Goal: Information Seeking & Learning: Learn about a topic

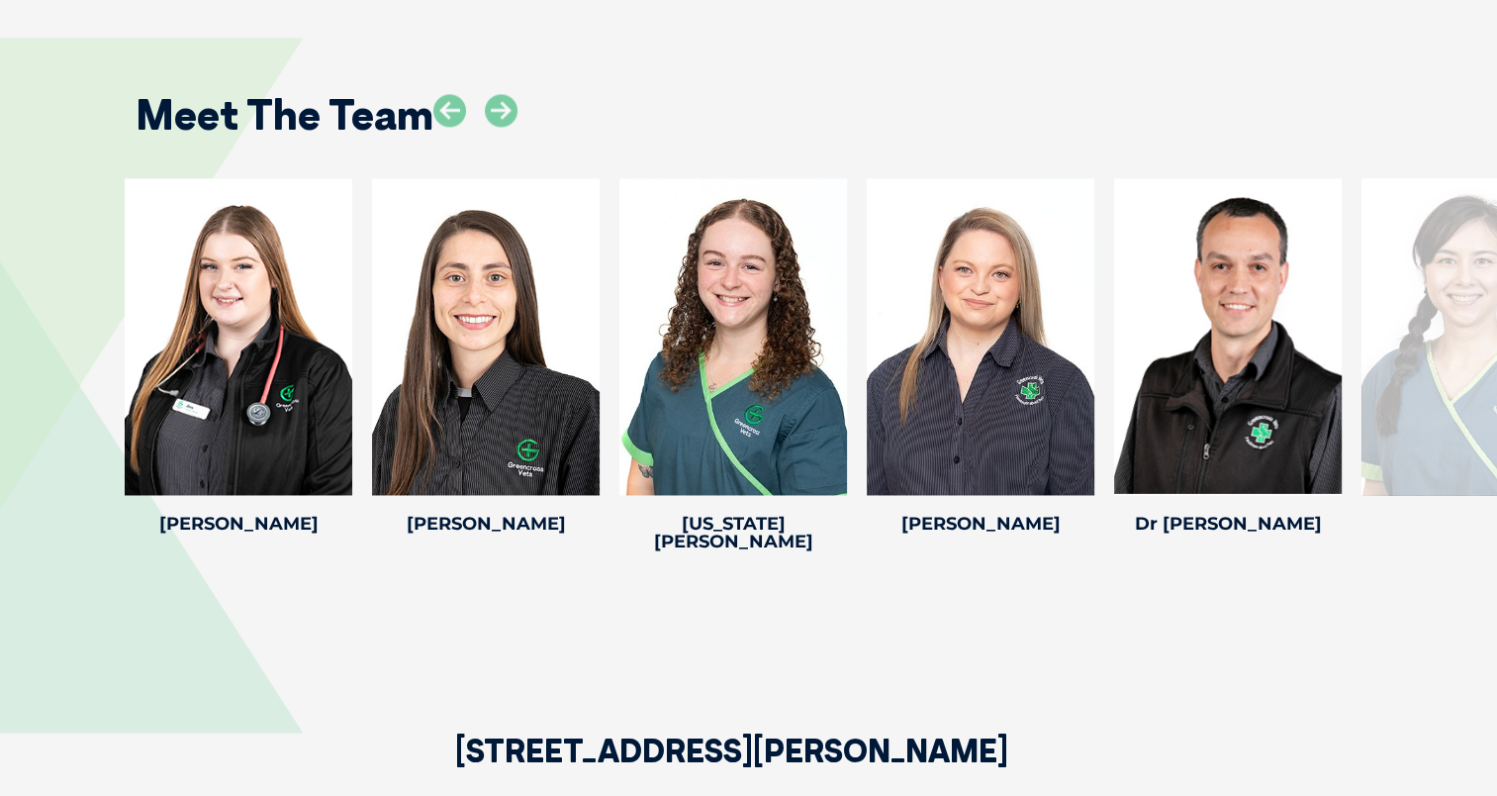
scroll to position [2924, 0]
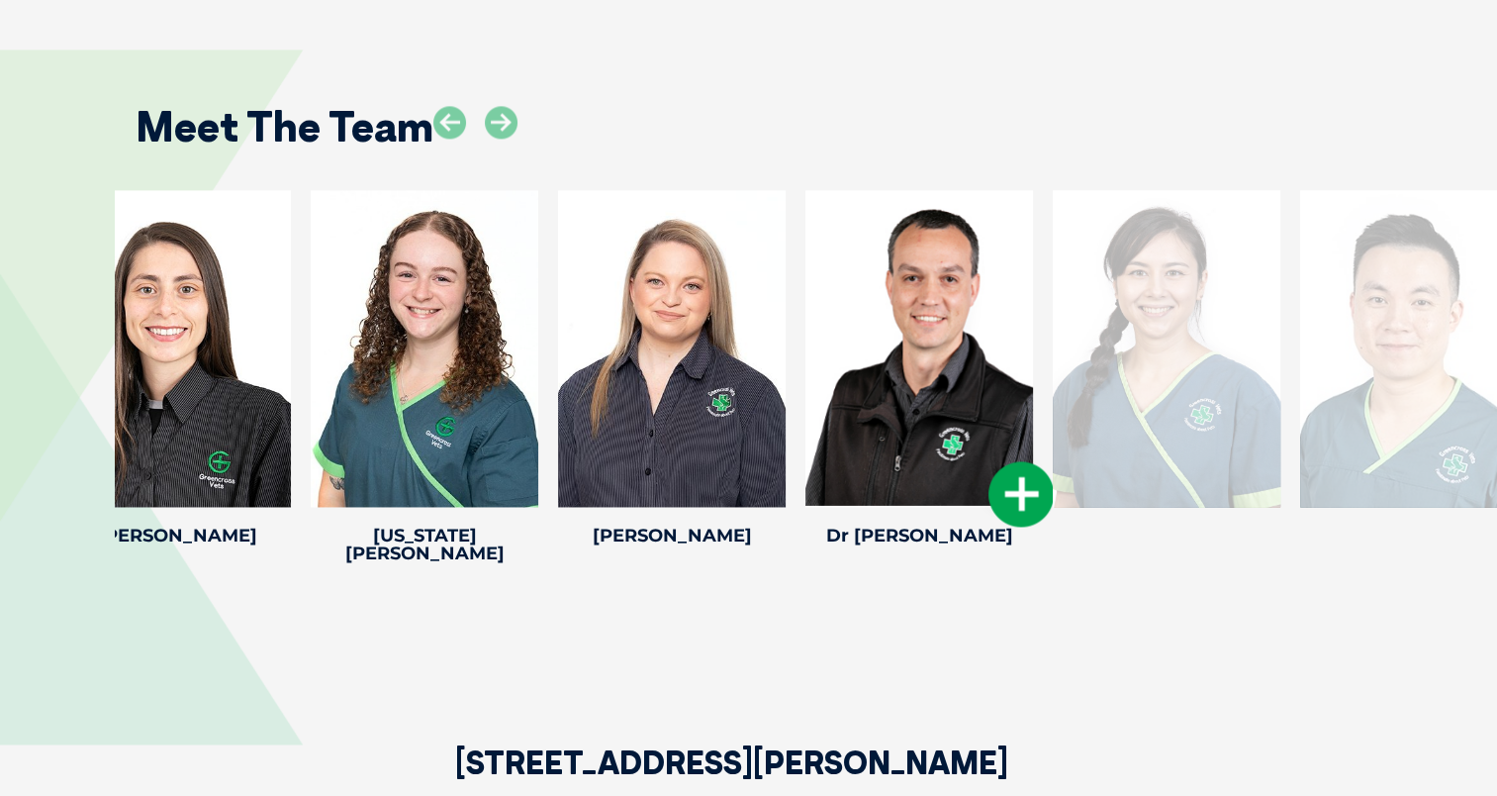
drag, startPoint x: 1255, startPoint y: 348, endPoint x: 946, endPoint y: 414, distance: 315.5
click at [946, 414] on div at bounding box center [919, 348] width 228 height 317
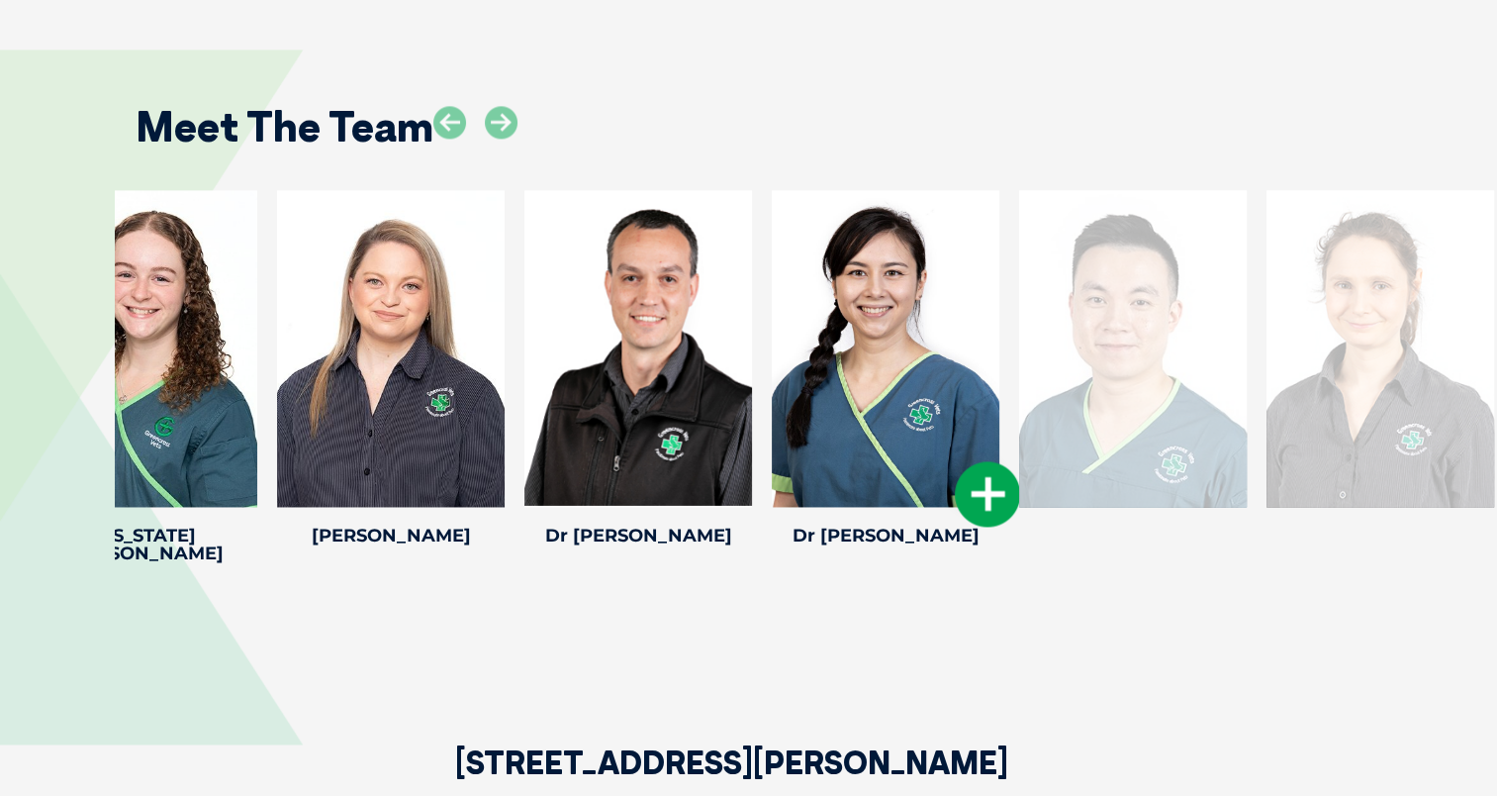
drag, startPoint x: 1304, startPoint y: 338, endPoint x: 950, endPoint y: 401, distance: 359.7
click at [950, 401] on div at bounding box center [886, 348] width 228 height 317
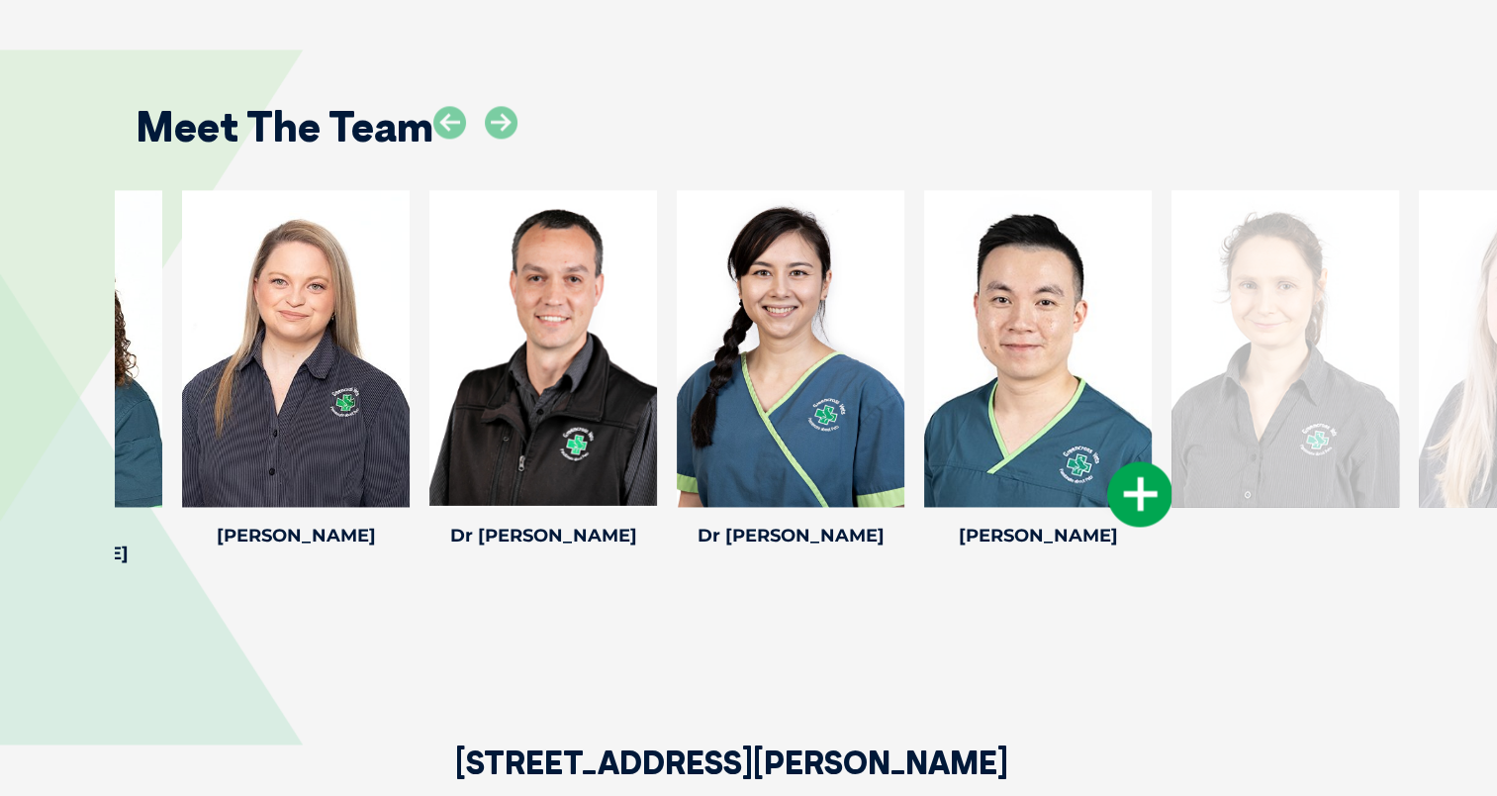
drag, startPoint x: 1236, startPoint y: 361, endPoint x: 991, endPoint y: 396, distance: 246.8
click at [991, 396] on div at bounding box center [1038, 348] width 228 height 317
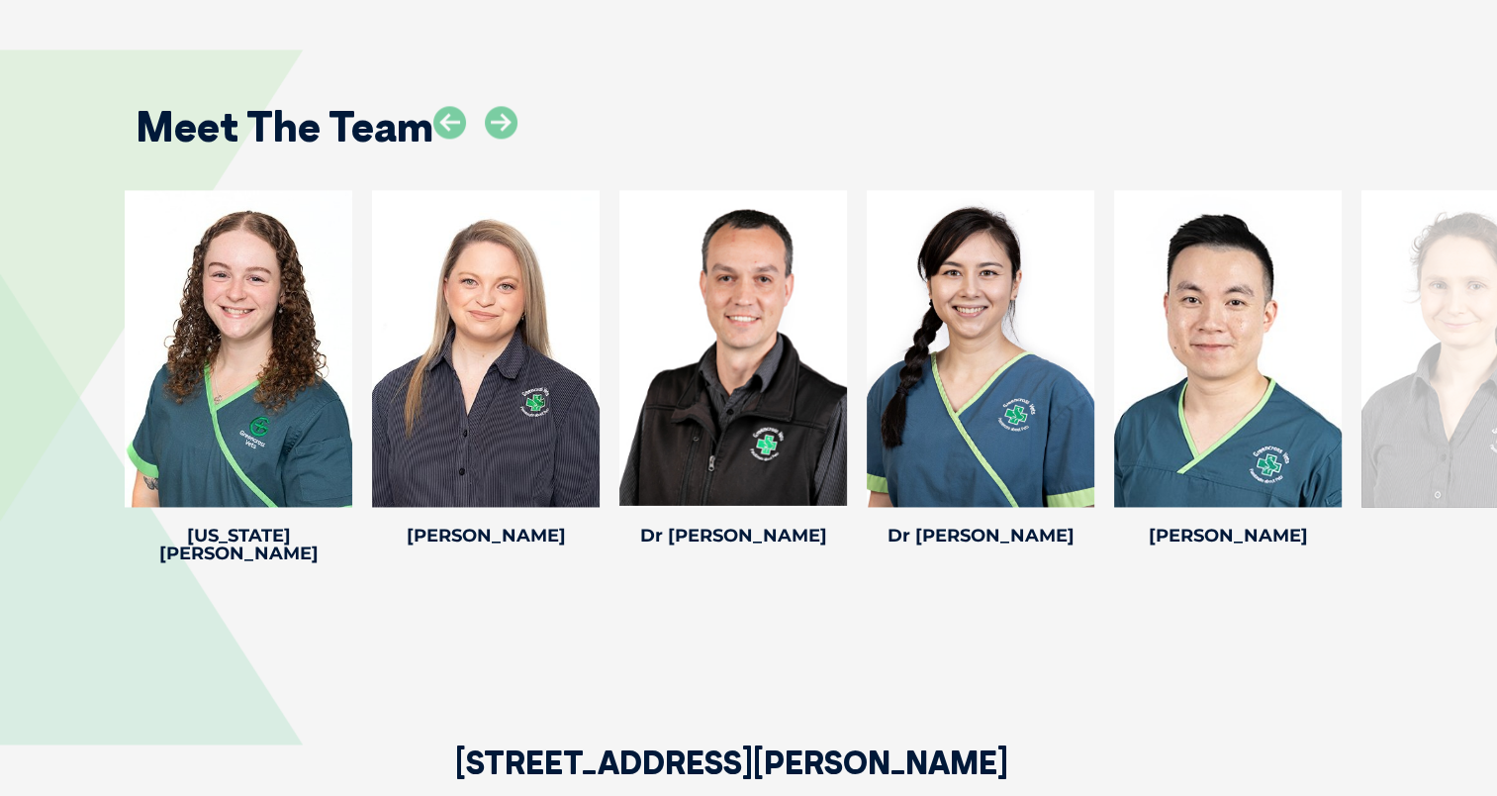
click at [1453, 348] on div at bounding box center [1475, 348] width 228 height 317
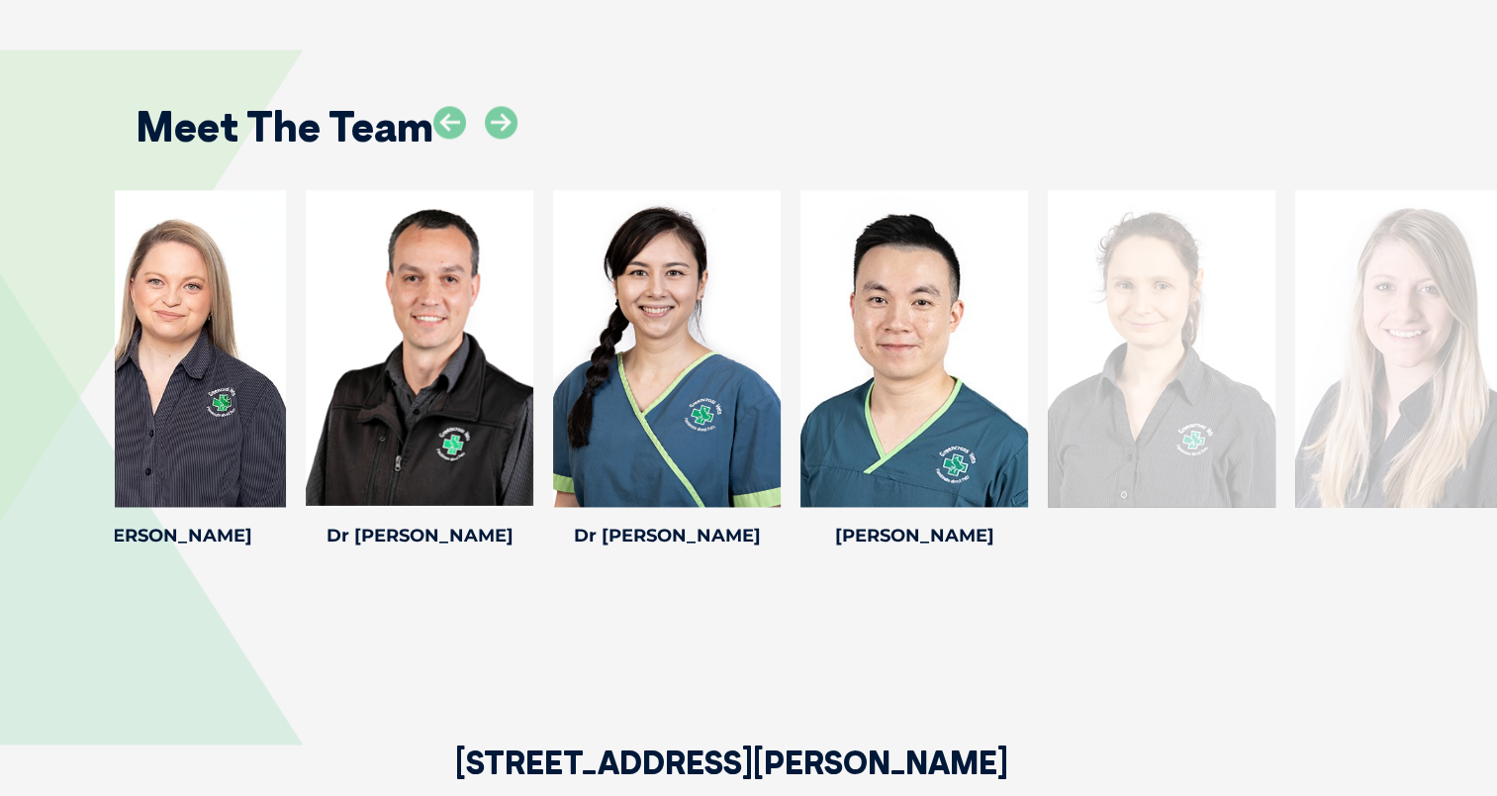
drag, startPoint x: 1401, startPoint y: 428, endPoint x: 933, endPoint y: 505, distance: 474.2
click at [933, 505] on div "Meet The Team [PERSON_NAME] C Practice Manager [PERSON_NAME]’s journey with Gre…" at bounding box center [748, 320] width 1497 height 661
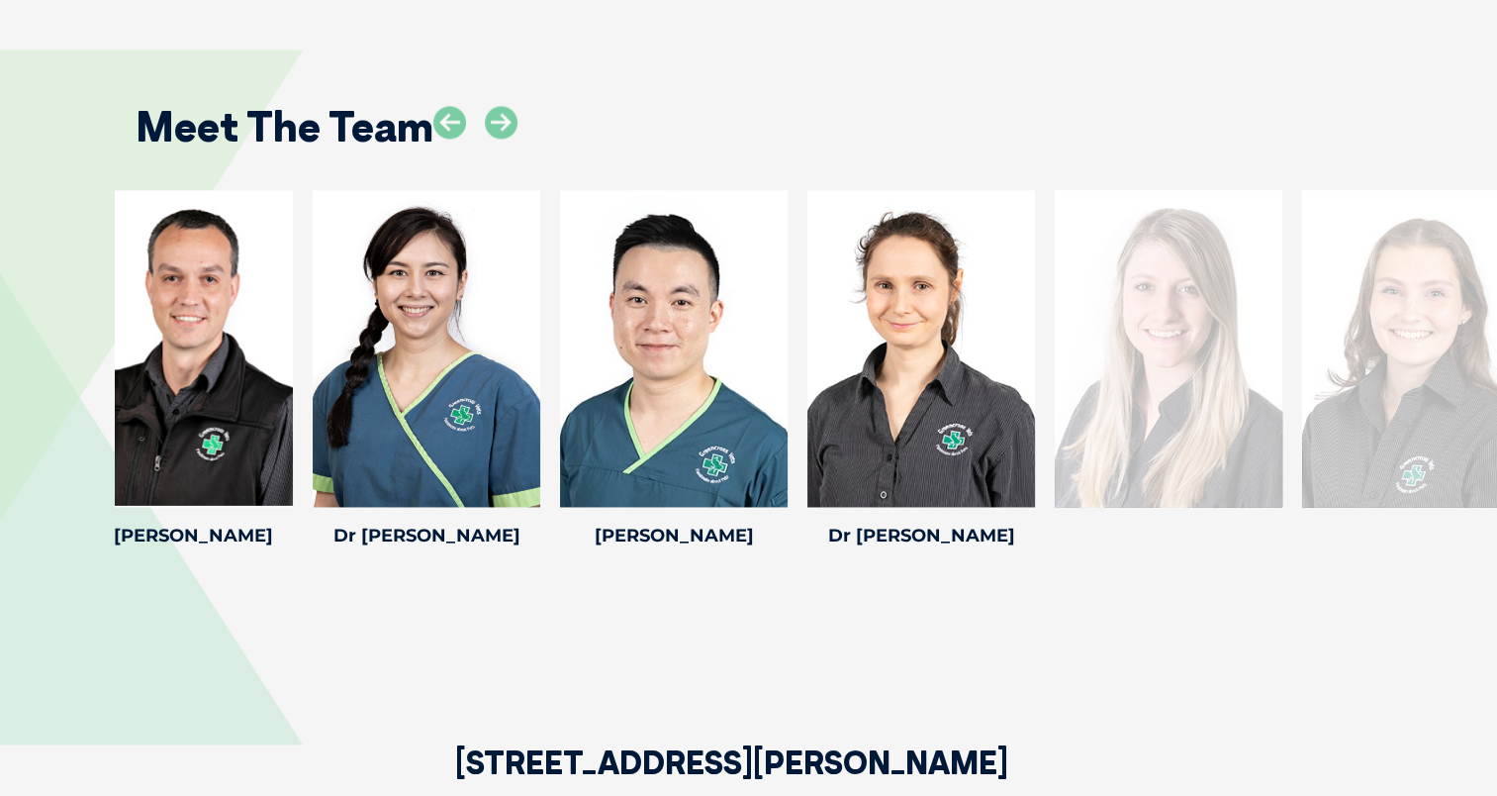
drag, startPoint x: 1448, startPoint y: 326, endPoint x: 1073, endPoint y: 389, distance: 380.3
click at [1073, 389] on div at bounding box center [1169, 348] width 228 height 317
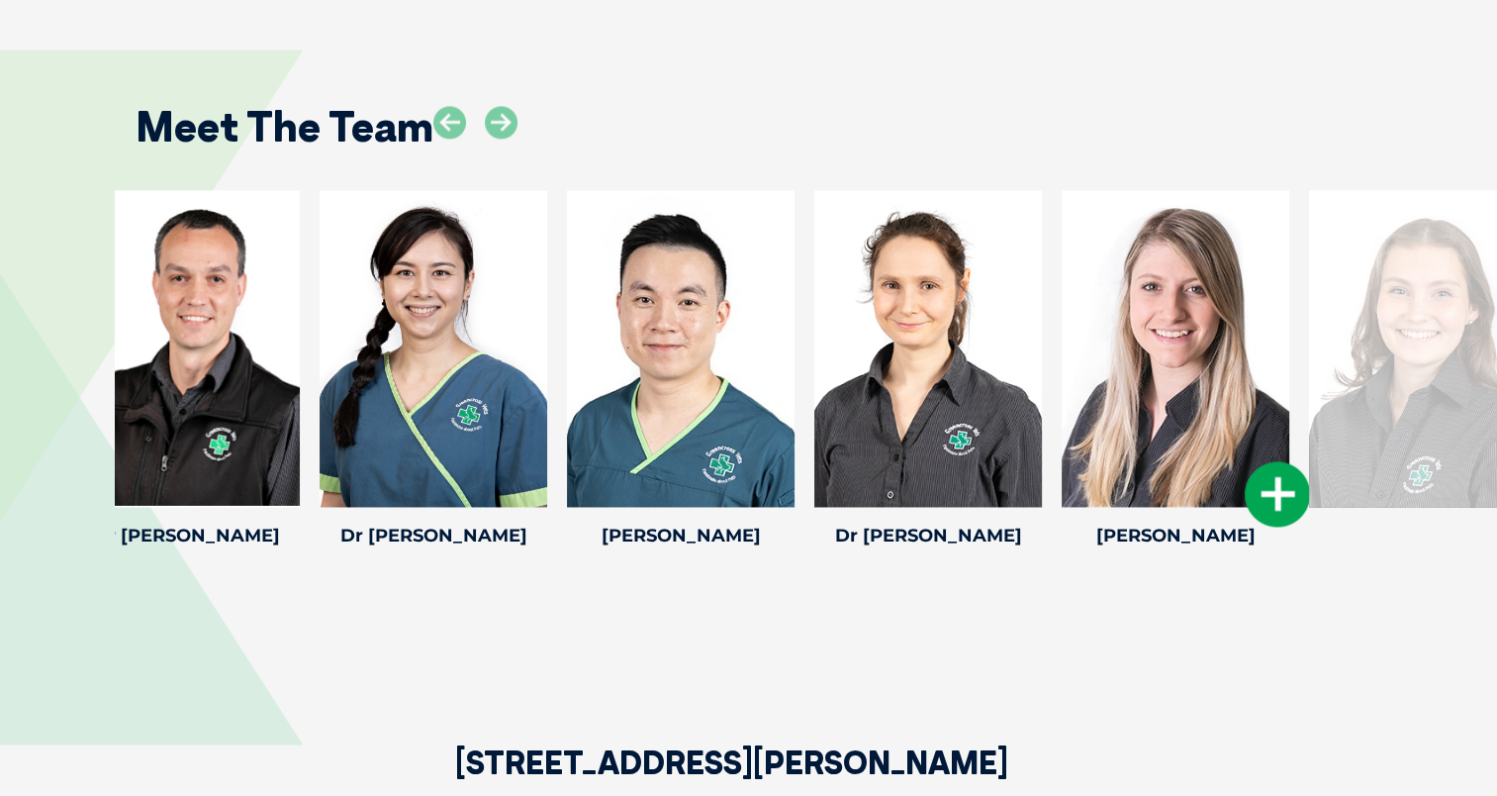
drag, startPoint x: 1351, startPoint y: 281, endPoint x: 897, endPoint y: 388, distance: 465.6
click at [1052, 388] on div "[PERSON_NAME] C Practice Manager [PERSON_NAME]’s journey with Greencross Vets b…" at bounding box center [1175, 372] width 247 height 364
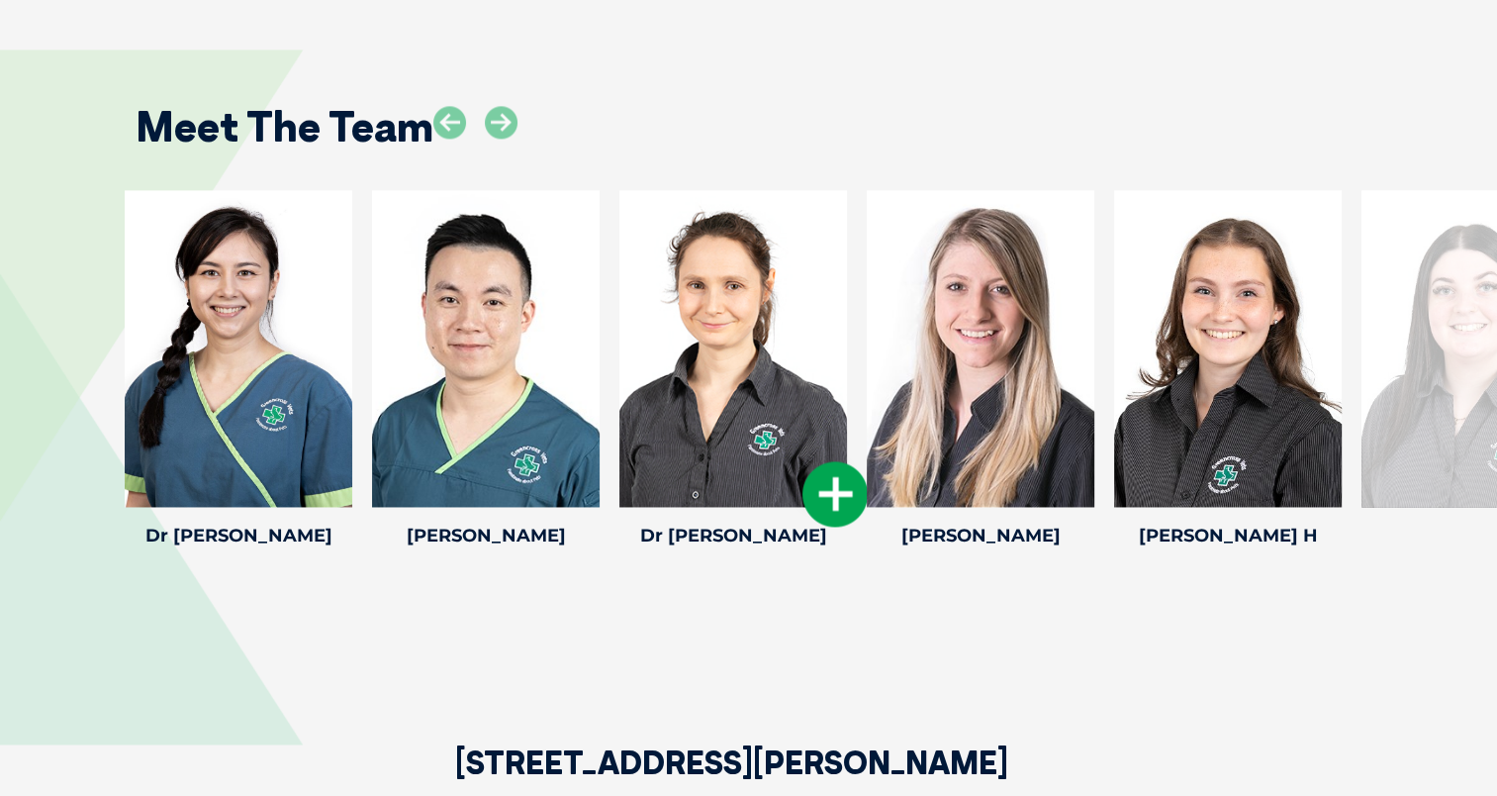
drag, startPoint x: 1228, startPoint y: 296, endPoint x: 798, endPoint y: 400, distance: 441.8
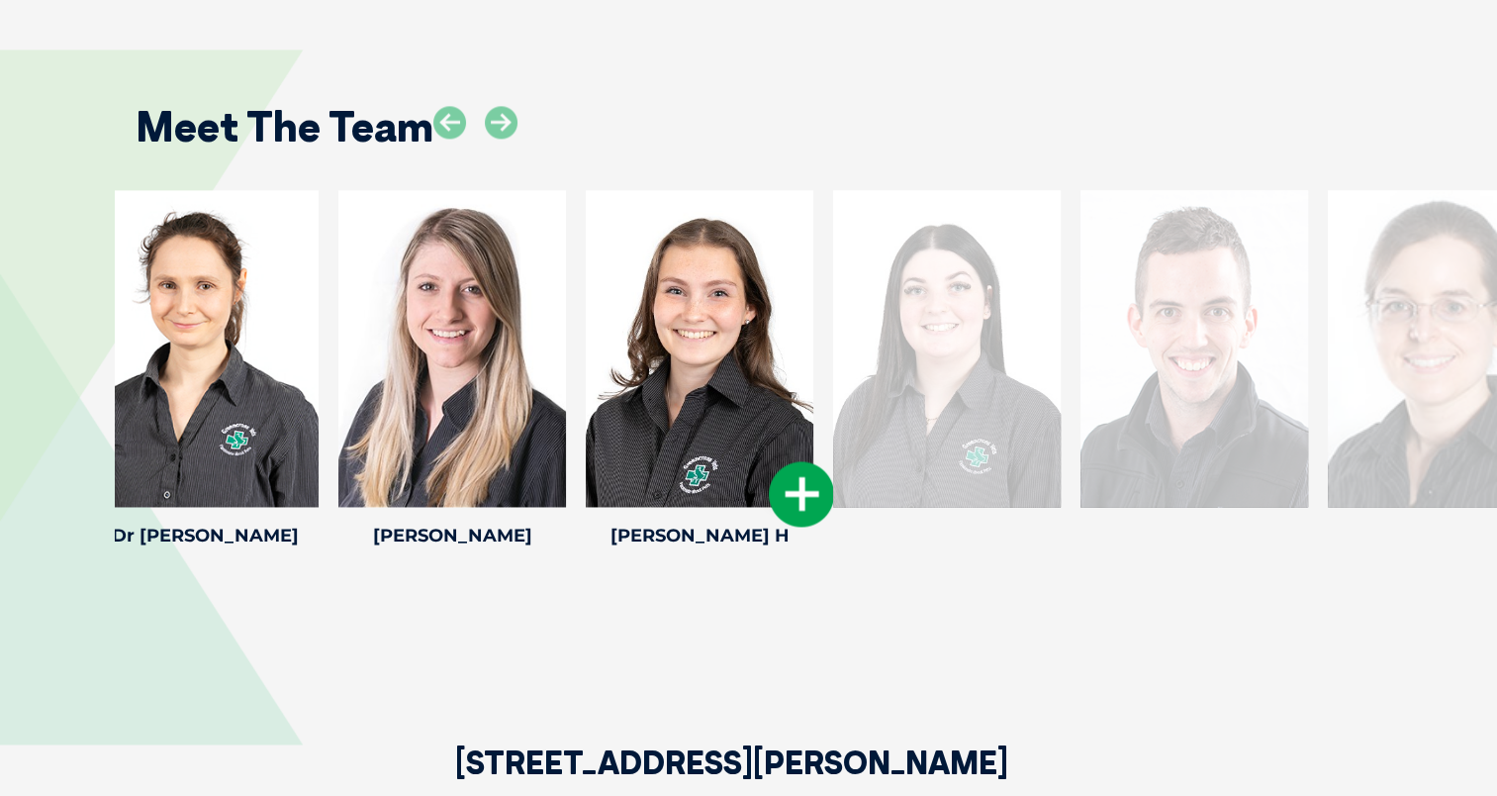
drag, startPoint x: 978, startPoint y: 329, endPoint x: 621, endPoint y: 407, distance: 364.5
click at [621, 407] on div at bounding box center [700, 348] width 228 height 317
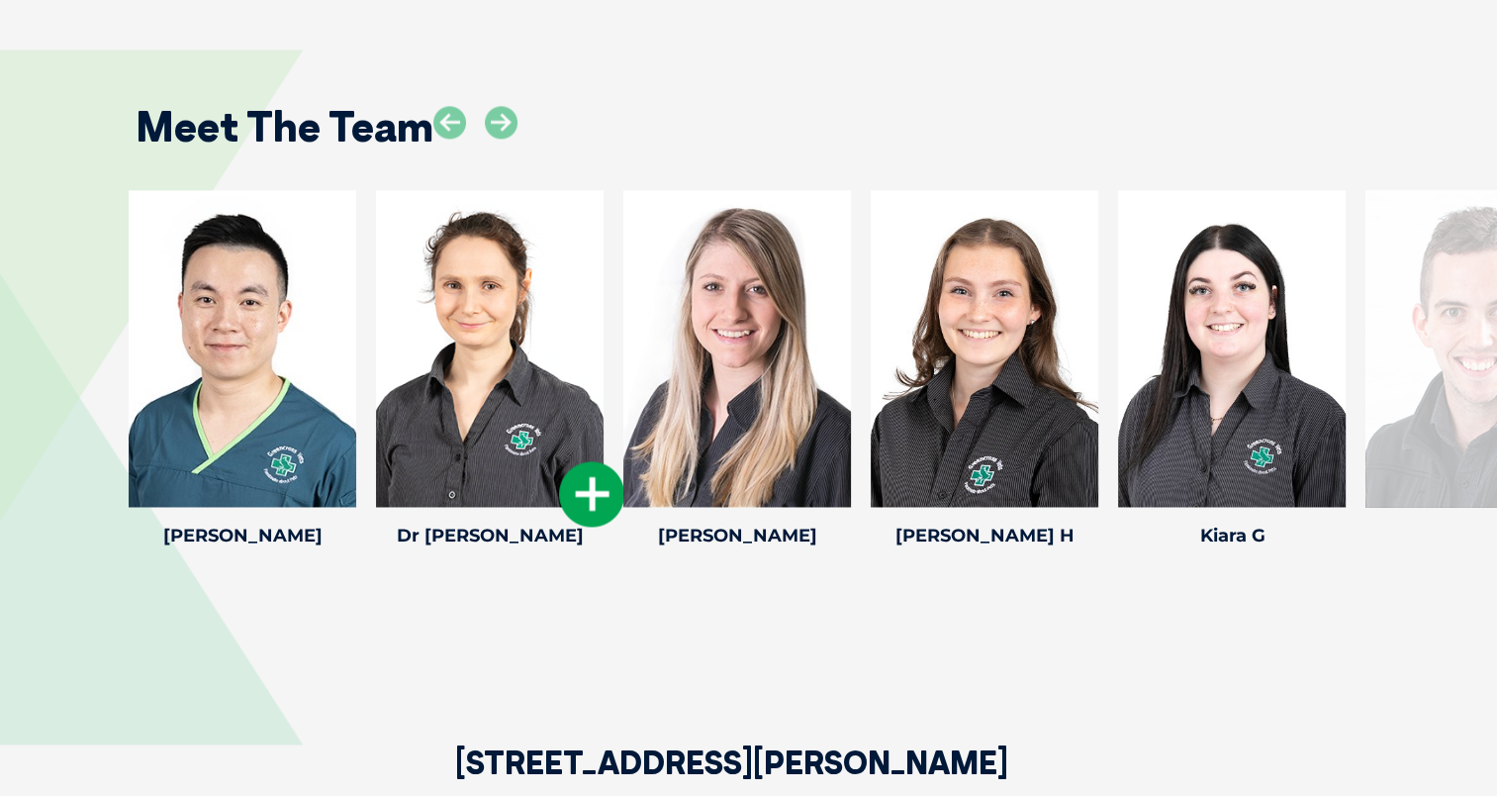
drag, startPoint x: 1232, startPoint y: 212, endPoint x: 479, endPoint y: 325, distance: 761.4
drag, startPoint x: 1290, startPoint y: 258, endPoint x: 580, endPoint y: 373, distance: 719.6
click at [1118, 373] on div at bounding box center [1232, 348] width 228 height 317
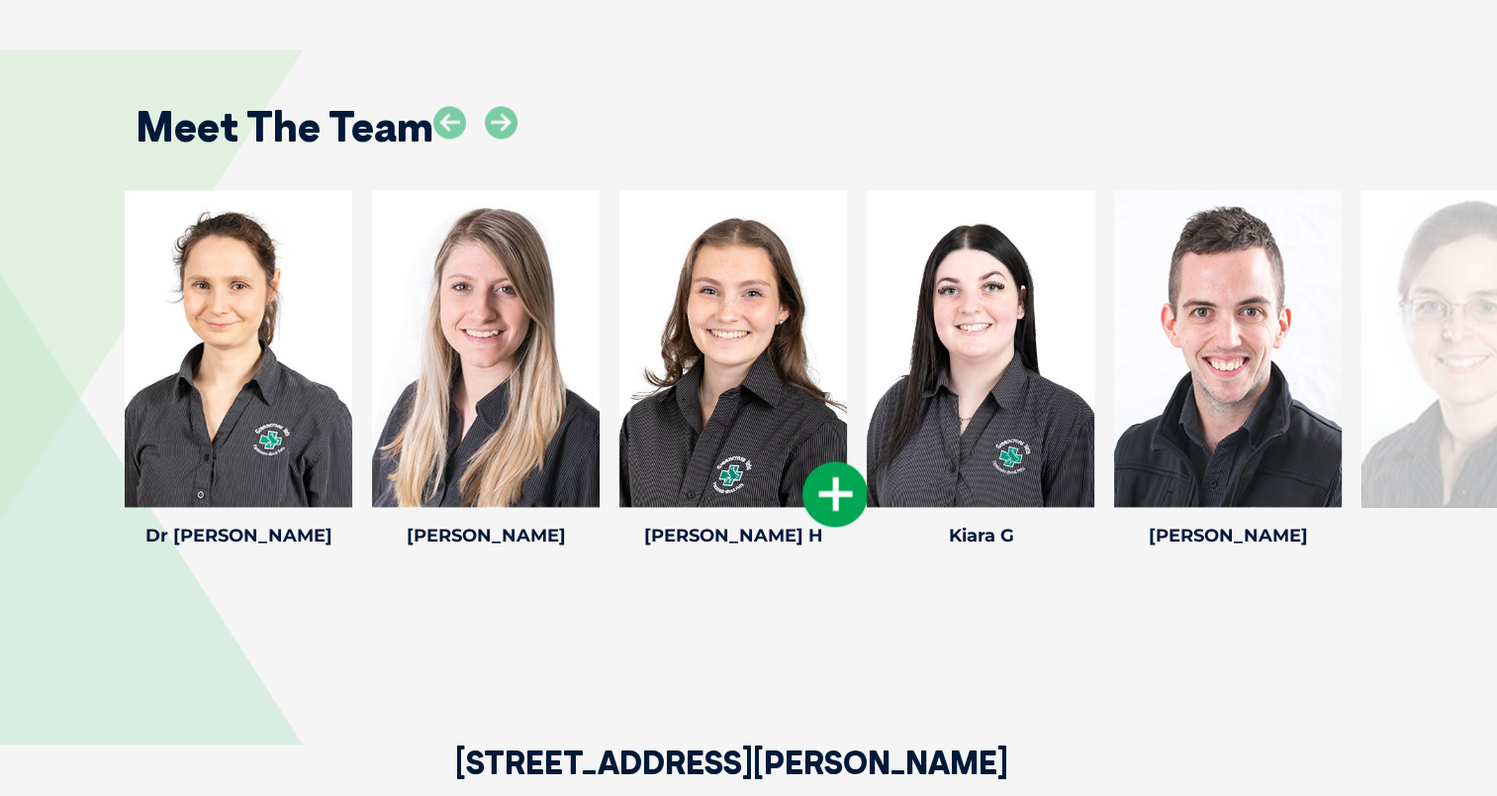
drag, startPoint x: 1326, startPoint y: 222, endPoint x: 636, endPoint y: 347, distance: 701.0
drag, startPoint x: 1263, startPoint y: 234, endPoint x: 656, endPoint y: 262, distance: 607.2
drag, startPoint x: 1387, startPoint y: 286, endPoint x: 857, endPoint y: 355, distance: 534.9
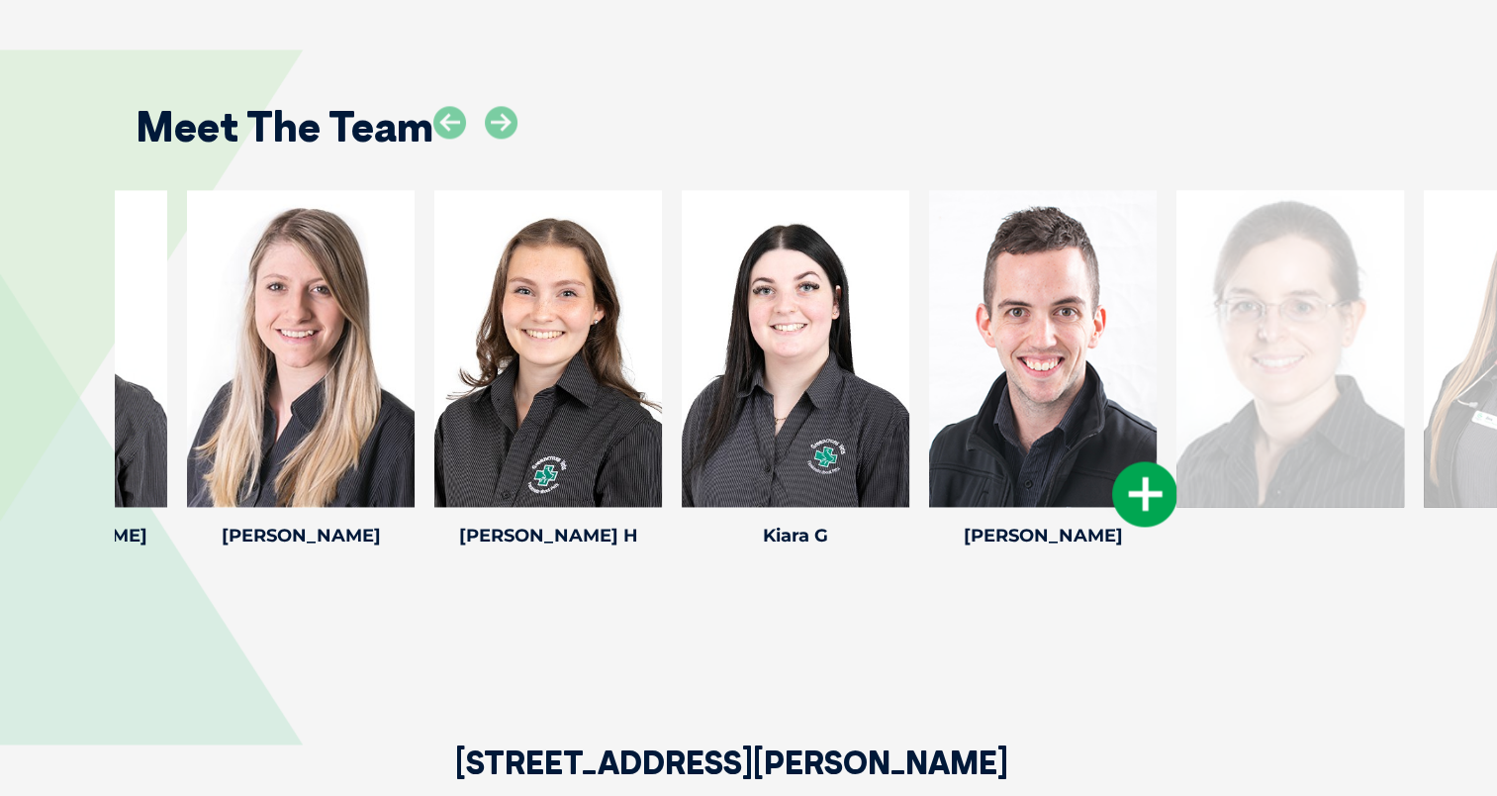
drag, startPoint x: 1349, startPoint y: 269, endPoint x: 500, endPoint y: 359, distance: 853.7
click at [919, 359] on div "[PERSON_NAME] Senior Veterinary [PERSON_NAME] joined the Team at Greencross Vet…" at bounding box center [1042, 372] width 247 height 364
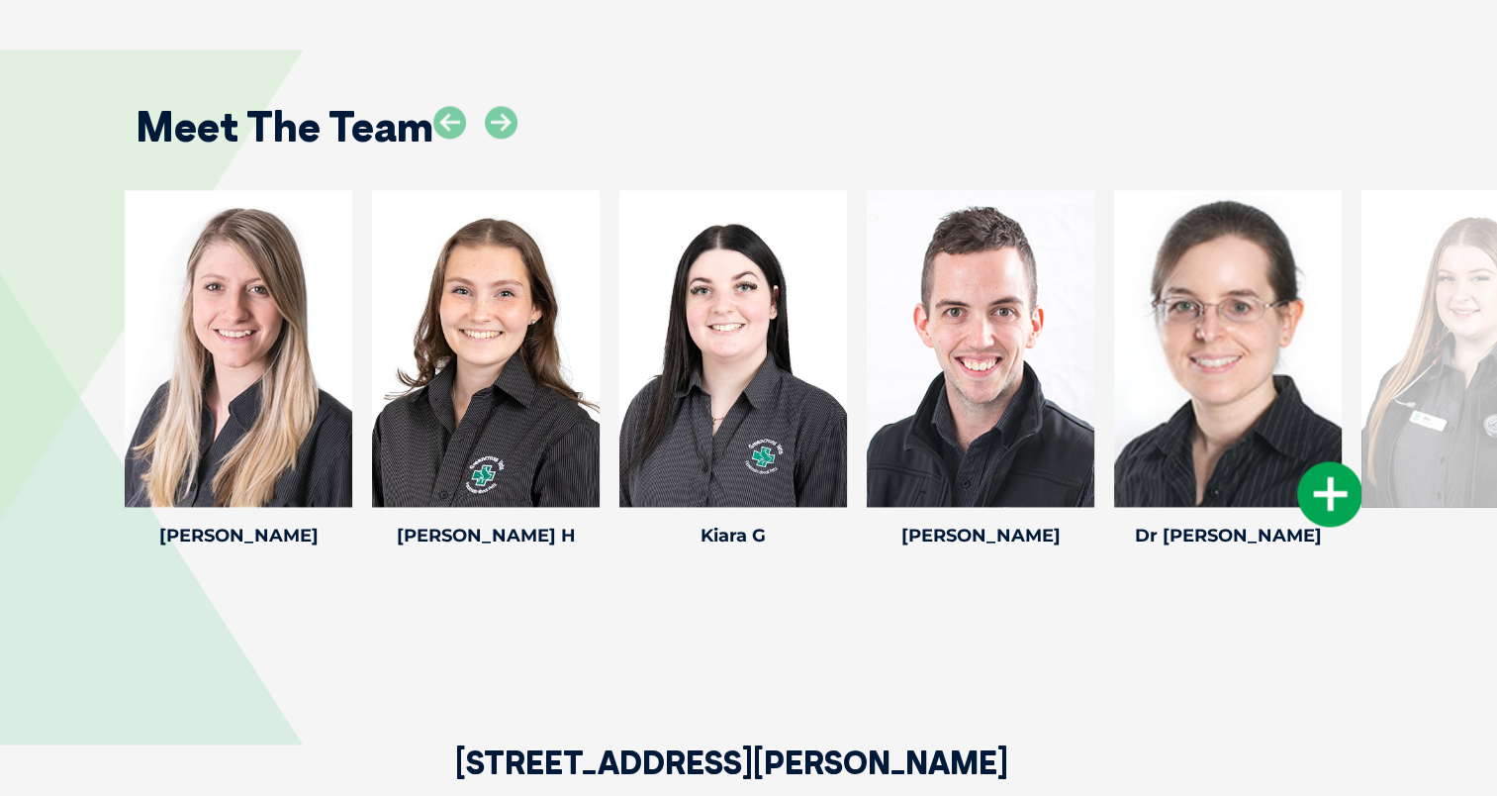
click at [1341, 461] on icon at bounding box center [1329, 493] width 65 height 65
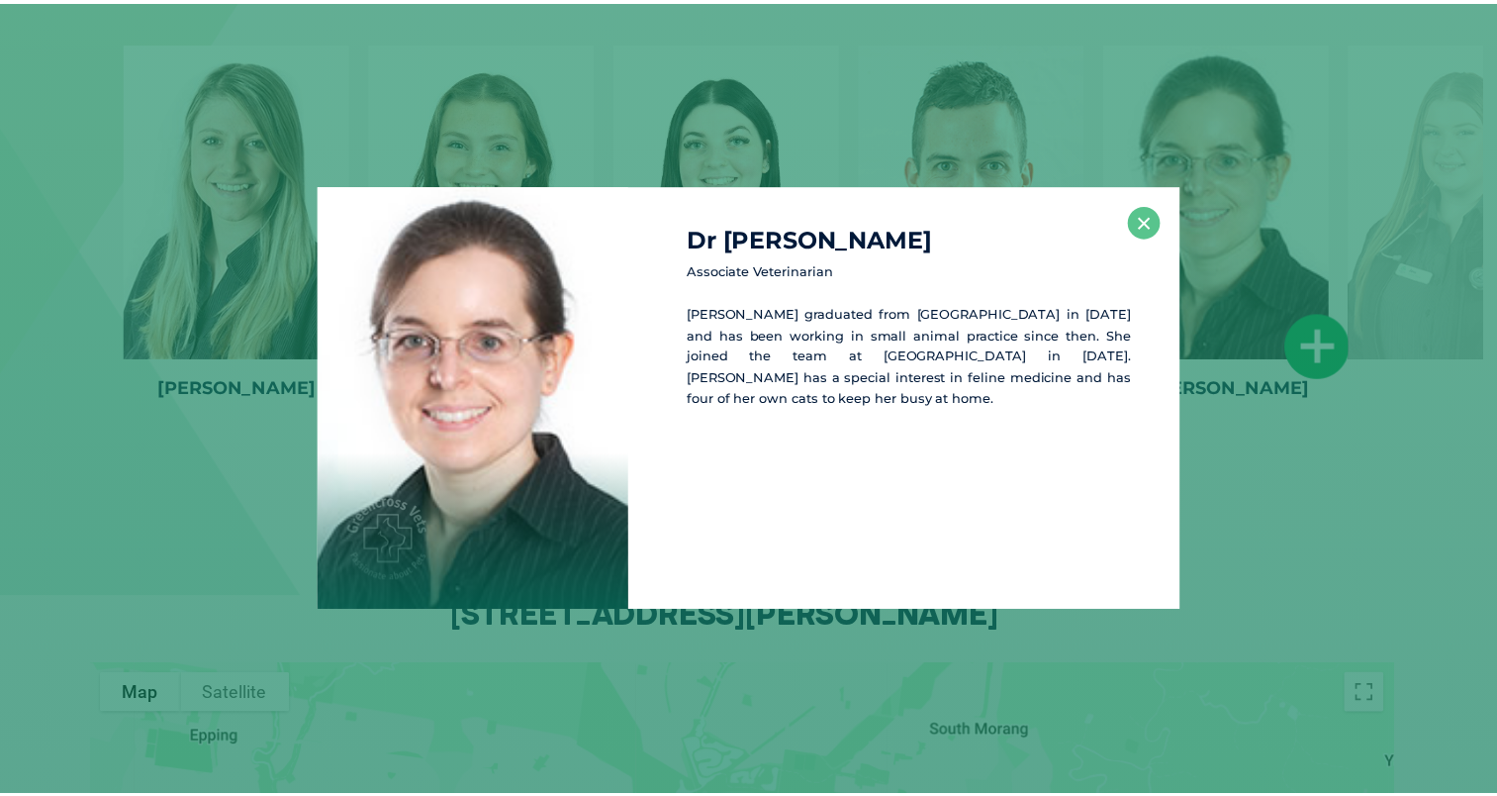
scroll to position [3072, 0]
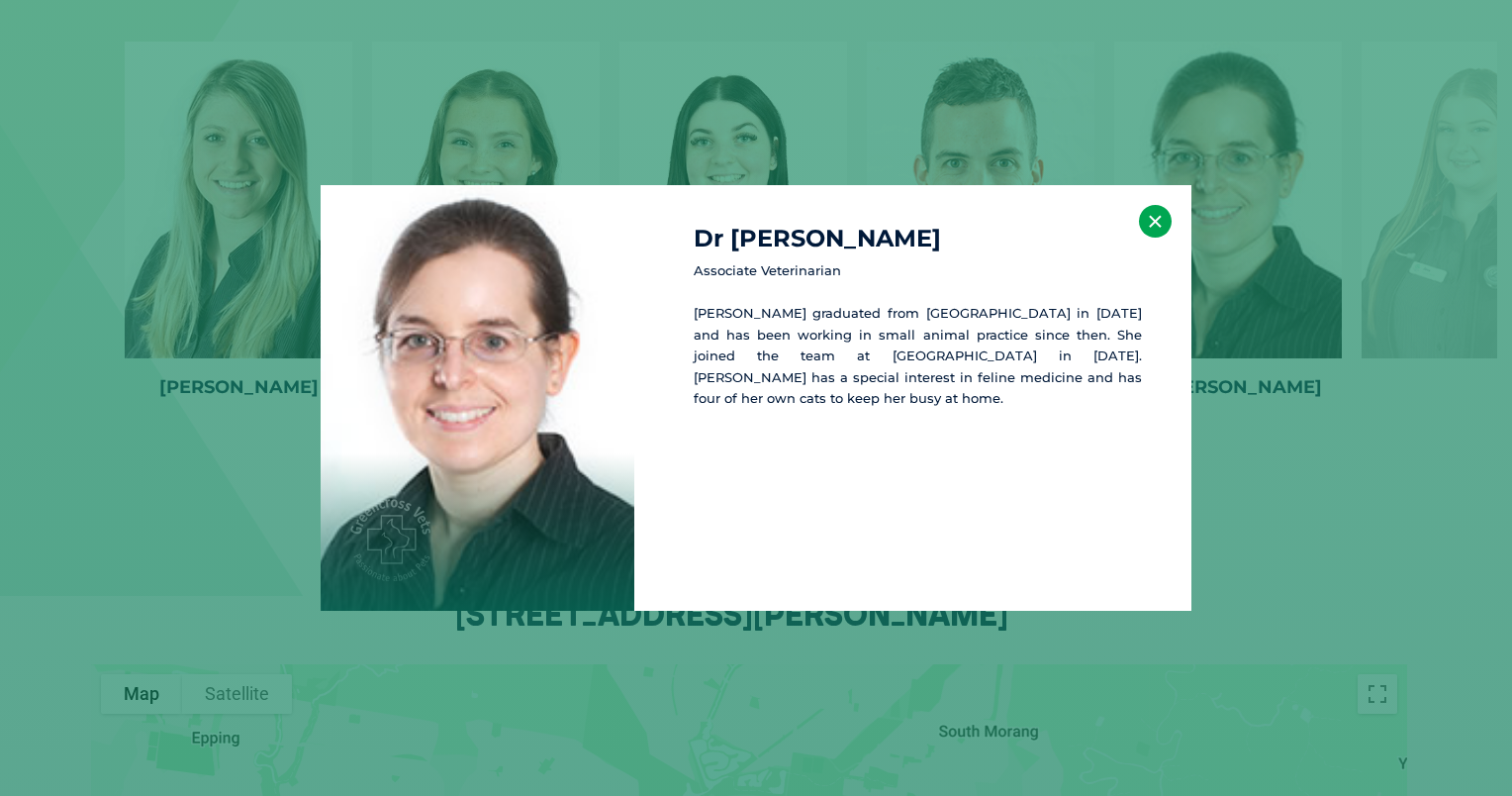
click at [1159, 224] on button "×" at bounding box center [1155, 221] width 33 height 33
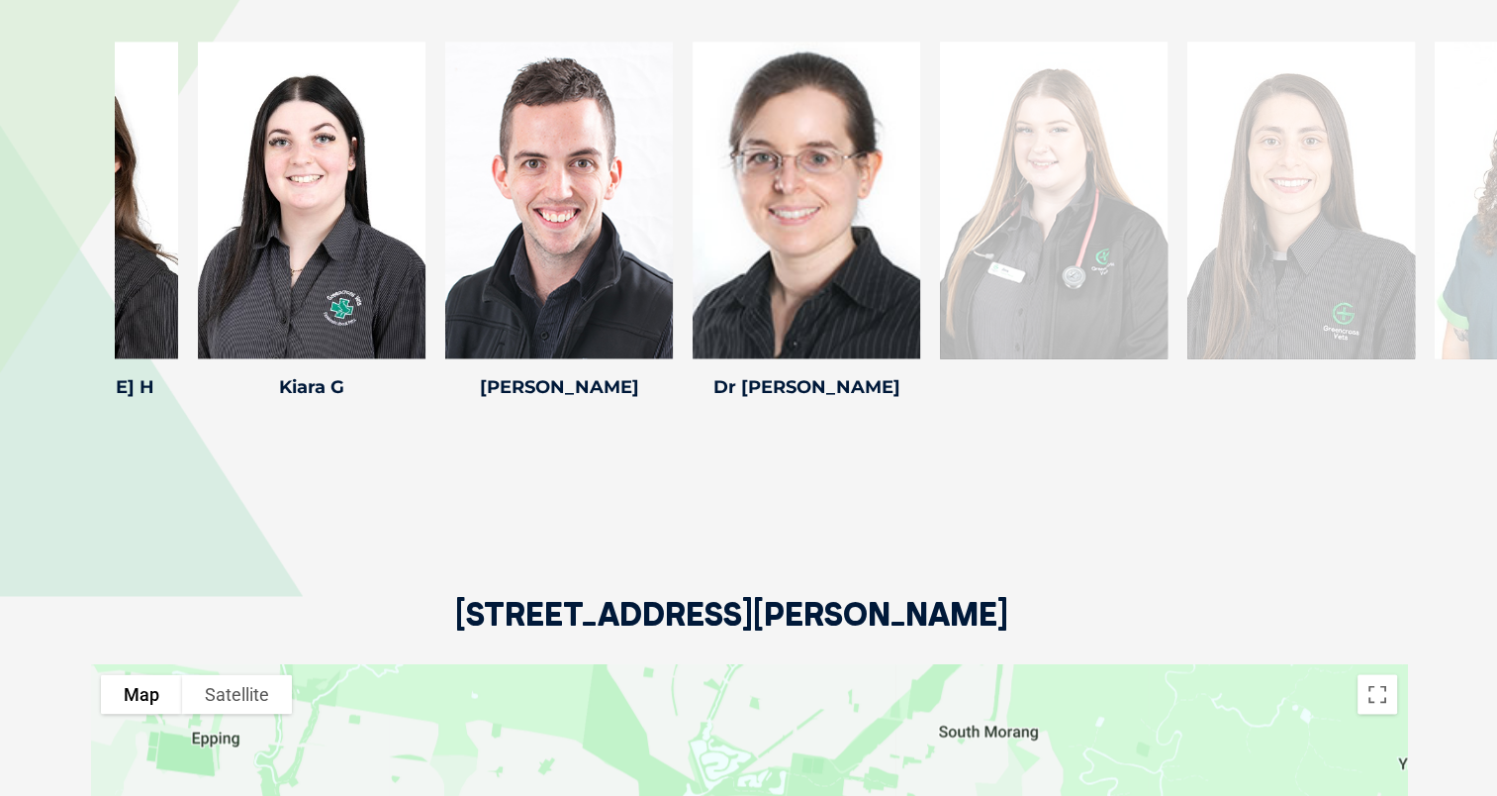
drag, startPoint x: 1466, startPoint y: 249, endPoint x: 1041, endPoint y: 281, distance: 426.6
click at [1041, 281] on div at bounding box center [1054, 200] width 228 height 317
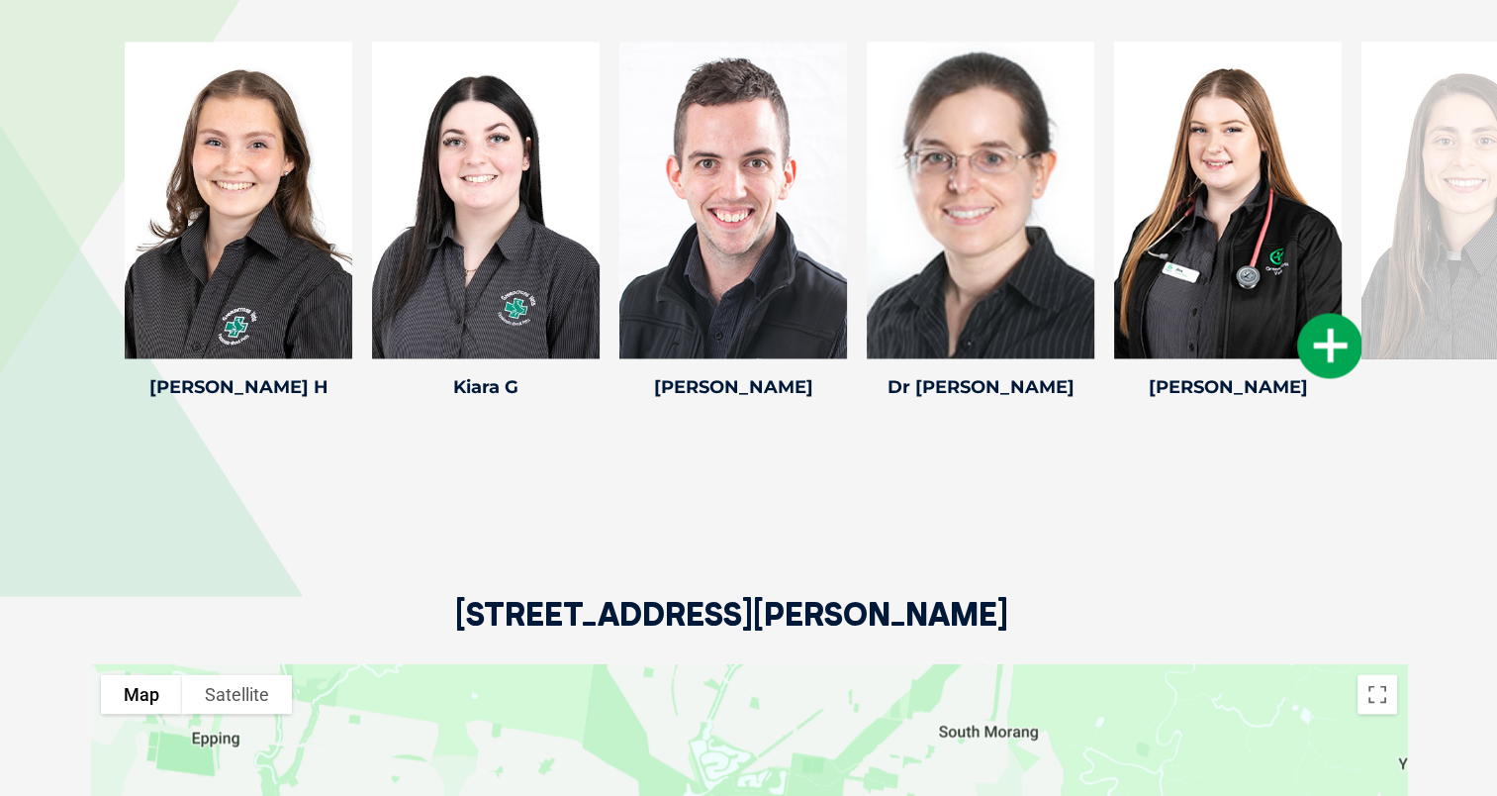
click at [1259, 215] on div at bounding box center [1228, 200] width 228 height 317
click at [1331, 313] on icon at bounding box center [1329, 345] width 65 height 65
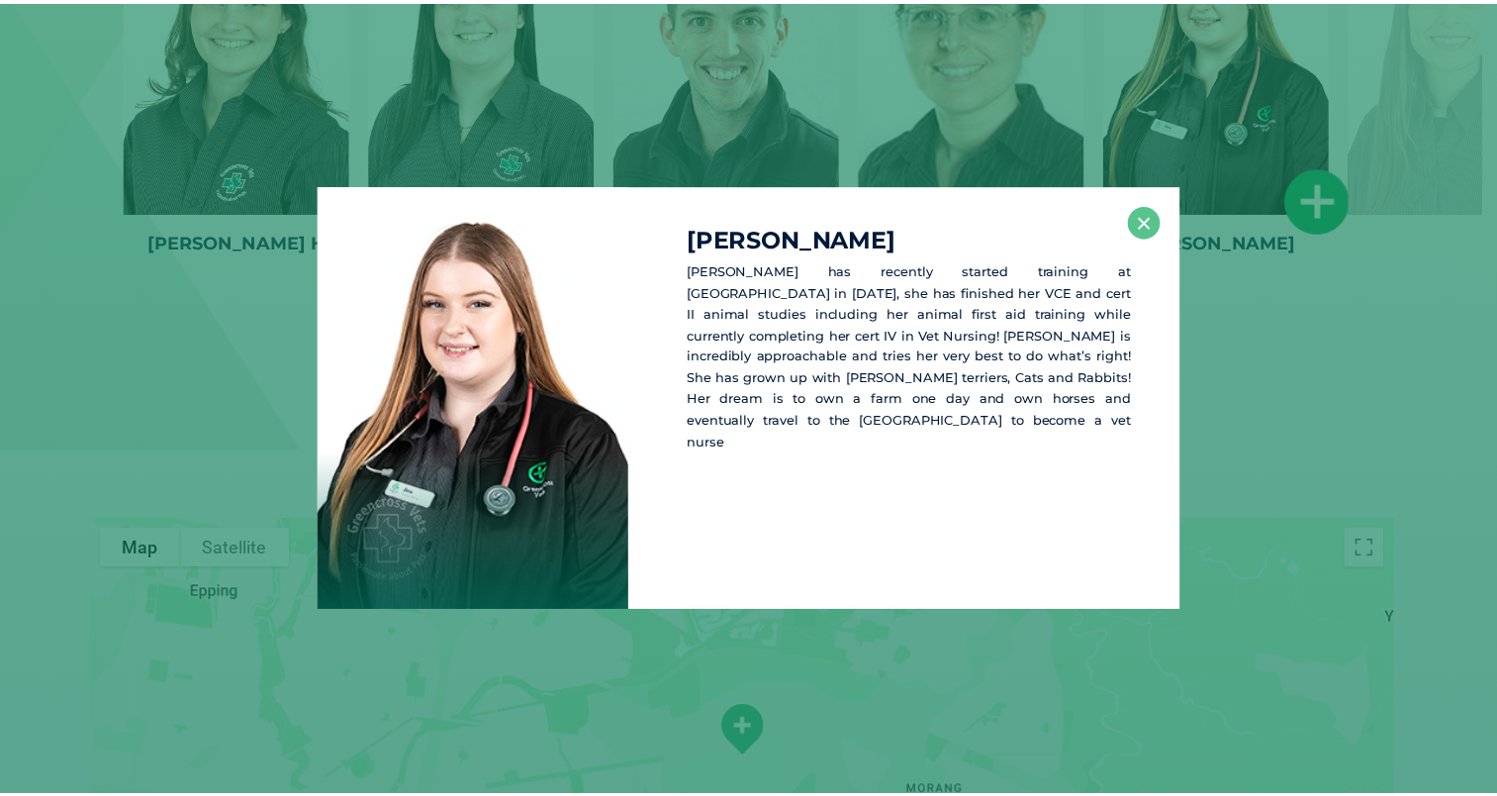
scroll to position [3222, 0]
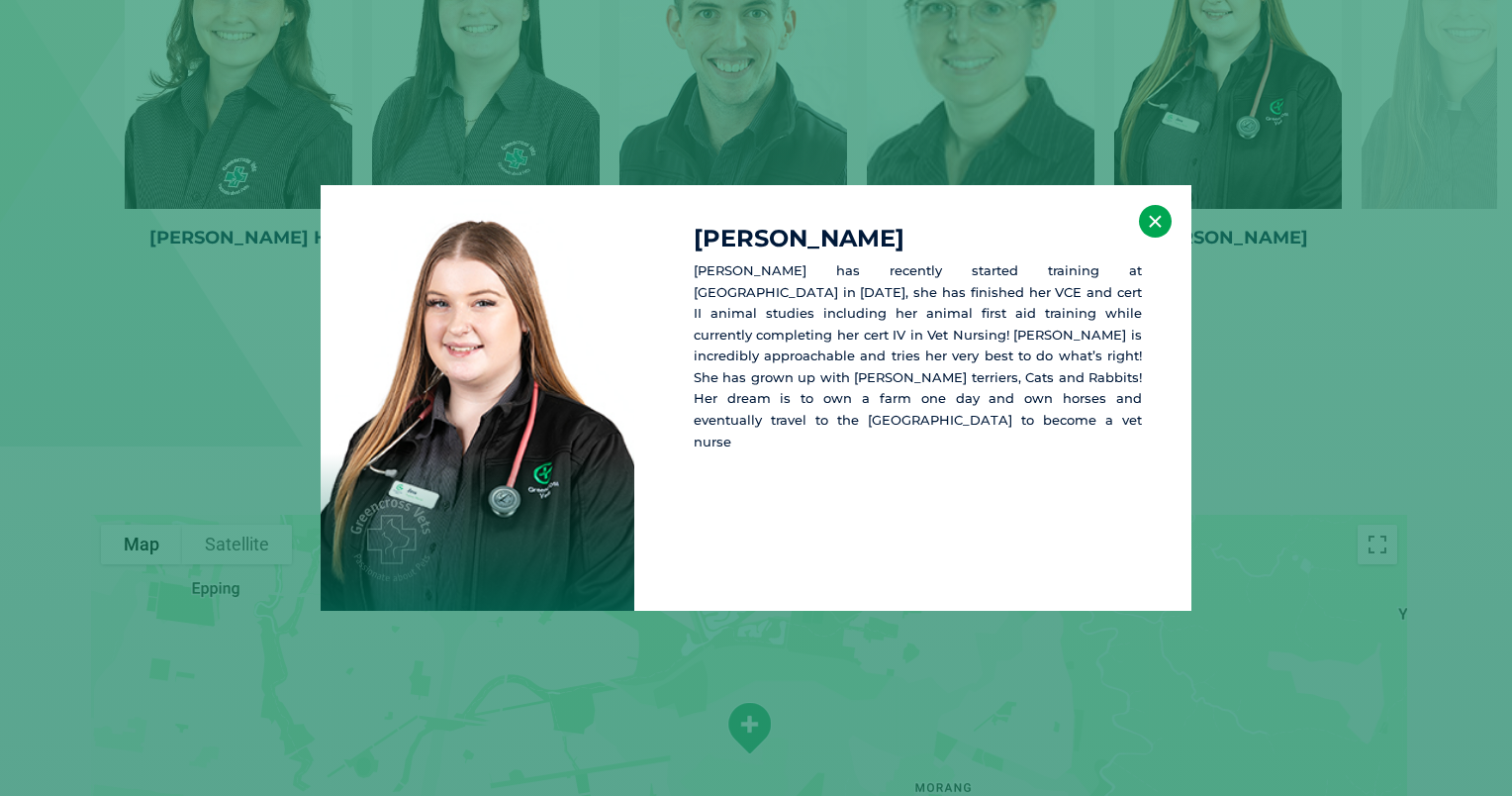
click at [1146, 226] on button "×" at bounding box center [1155, 221] width 33 height 33
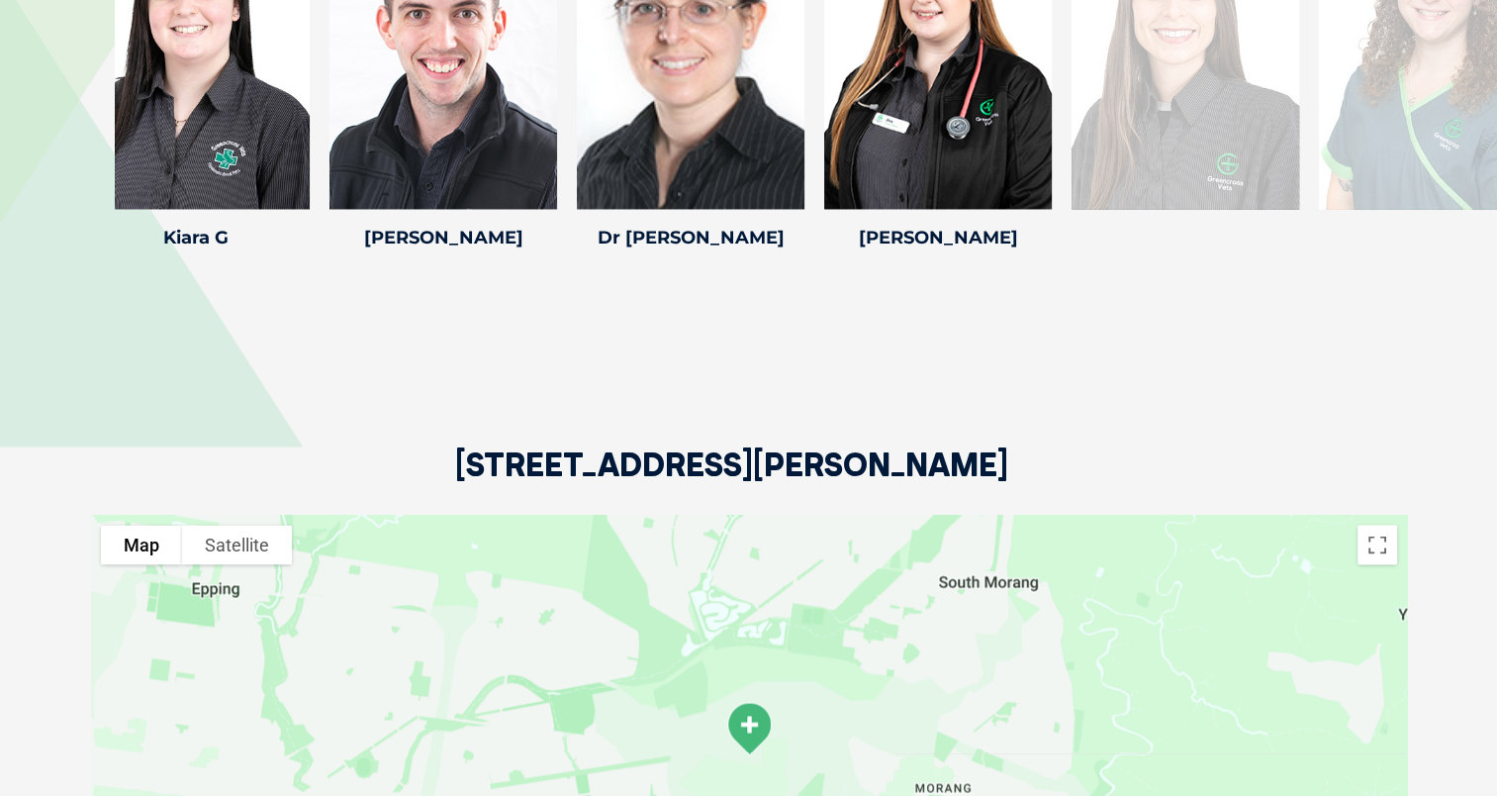
drag, startPoint x: 1466, startPoint y: 83, endPoint x: 1166, endPoint y: 146, distance: 307.4
click at [1166, 146] on div "[PERSON_NAME] [PERSON_NAME] F [PERSON_NAME] is a qualified veterinary nurse wit…" at bounding box center [1185, 74] width 247 height 364
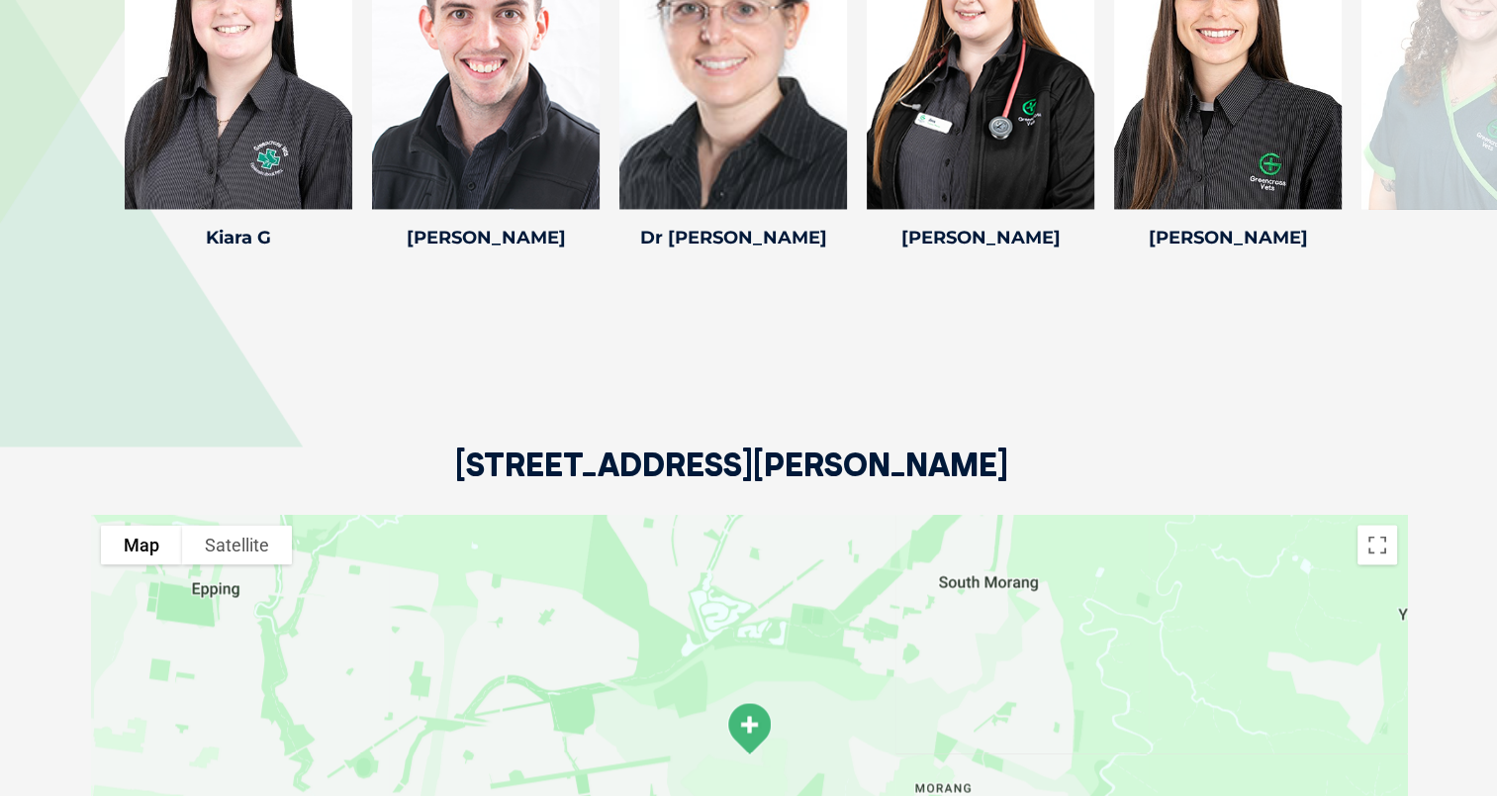
drag, startPoint x: 1218, startPoint y: 64, endPoint x: 1253, endPoint y: 332, distance: 270.4
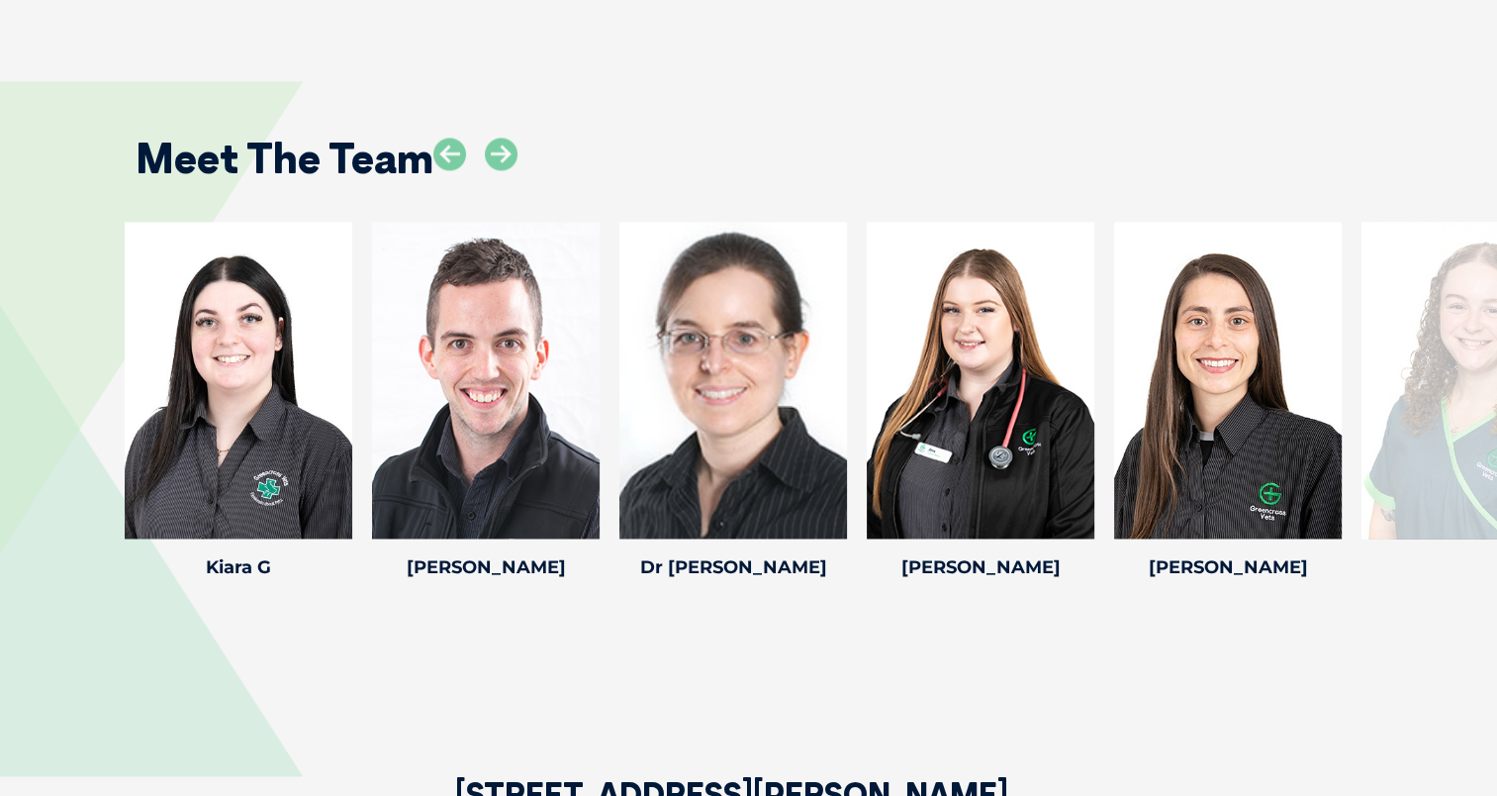
scroll to position [2880, 0]
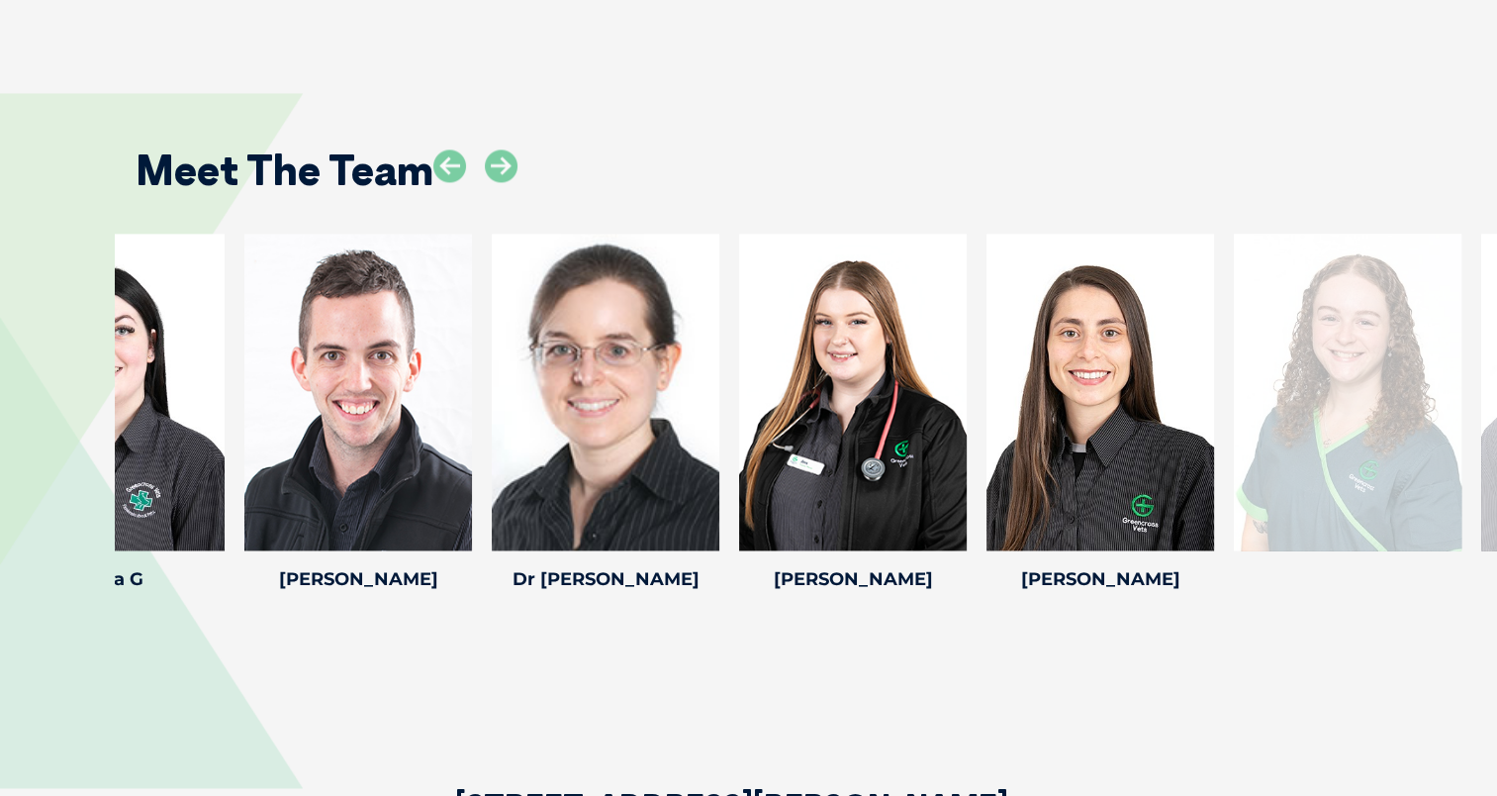
drag, startPoint x: 1447, startPoint y: 379, endPoint x: 1121, endPoint y: 427, distance: 329.1
click at [1234, 427] on div at bounding box center [1348, 392] width 228 height 317
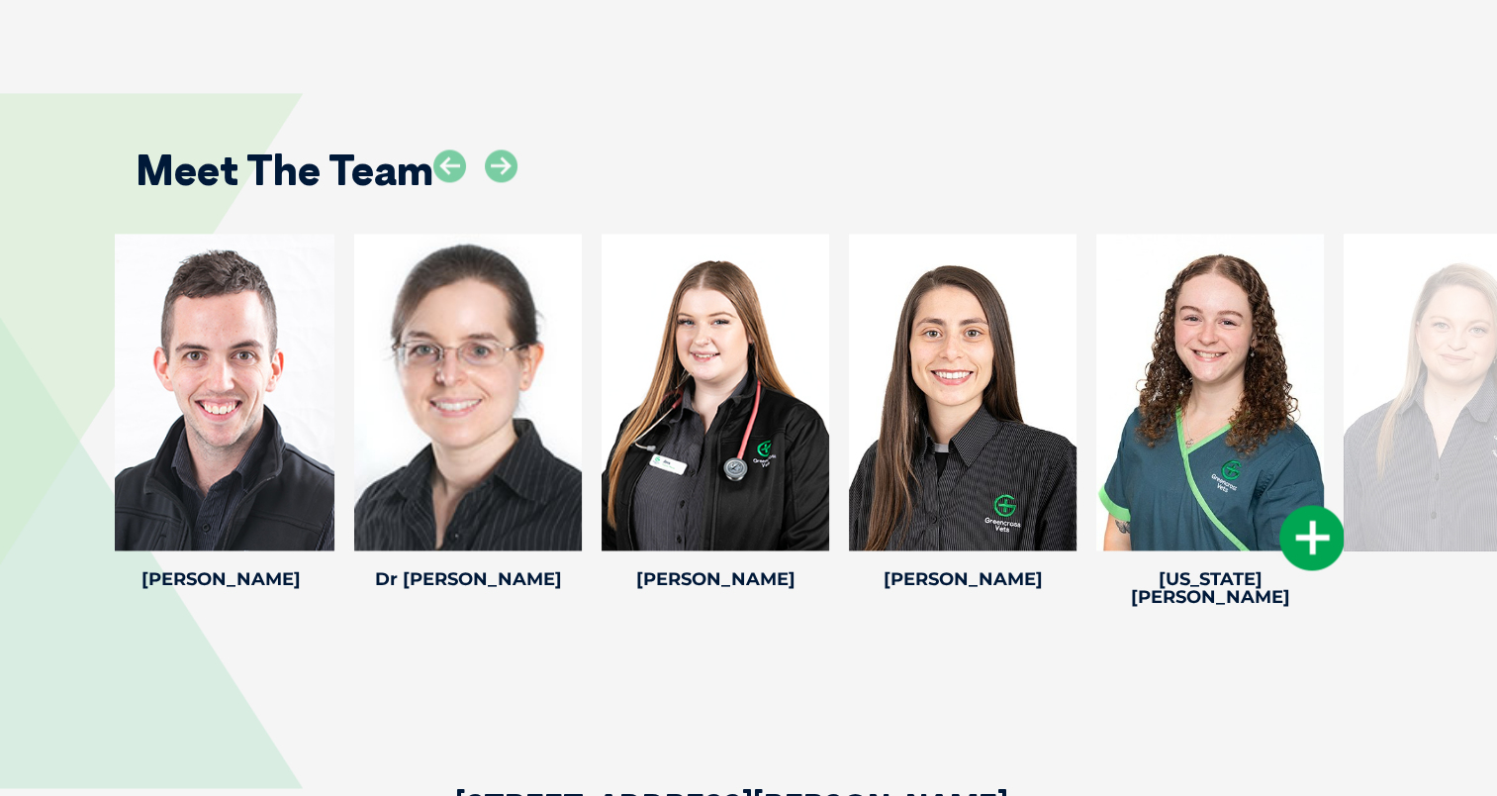
drag, startPoint x: 1278, startPoint y: 376, endPoint x: 887, endPoint y: 459, distance: 400.5
click at [1096, 459] on div at bounding box center [1210, 392] width 228 height 317
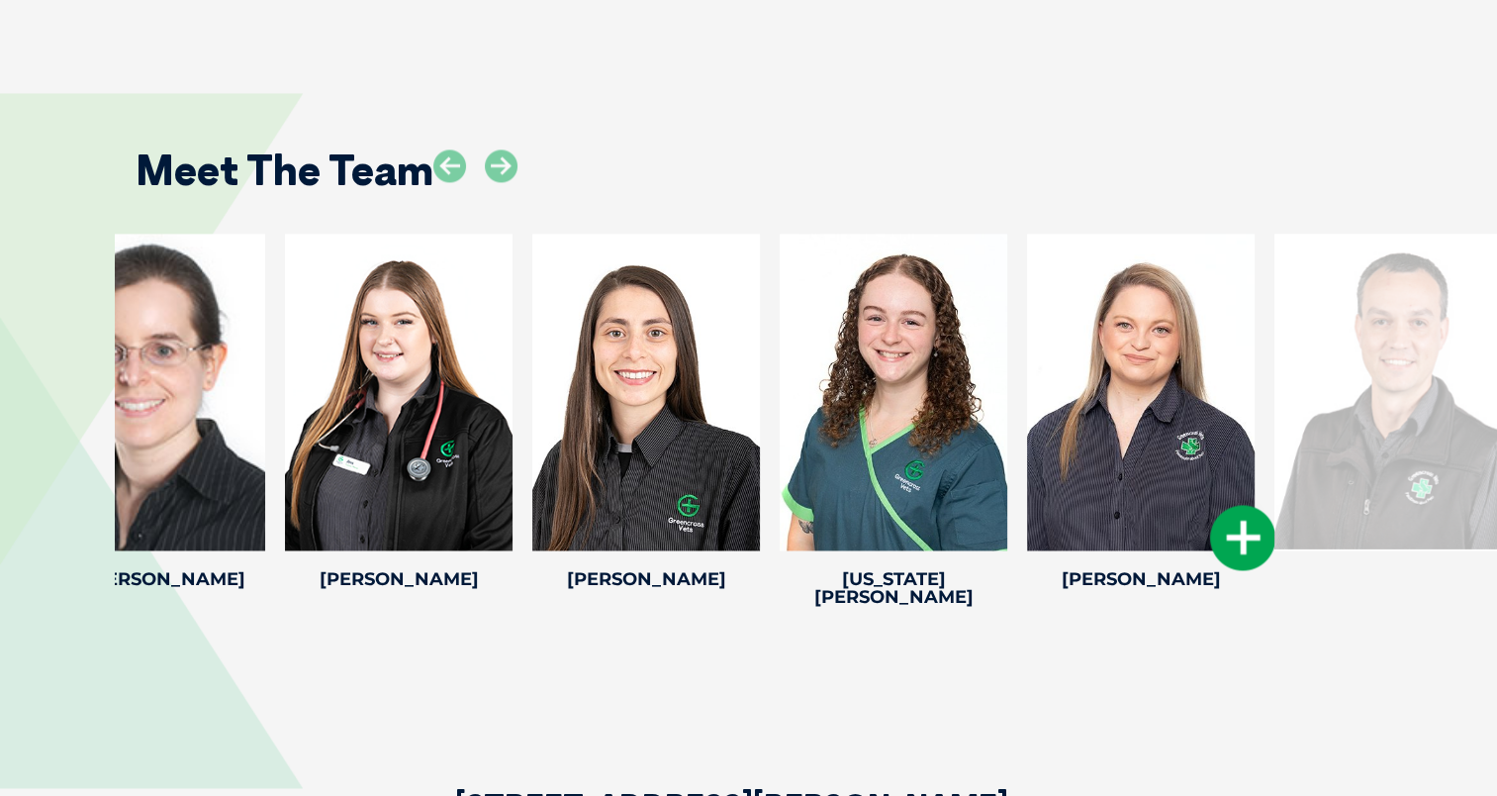
drag, startPoint x: 1146, startPoint y: 412, endPoint x: 749, endPoint y: 480, distance: 402.6
click at [1027, 480] on div at bounding box center [1141, 392] width 228 height 317
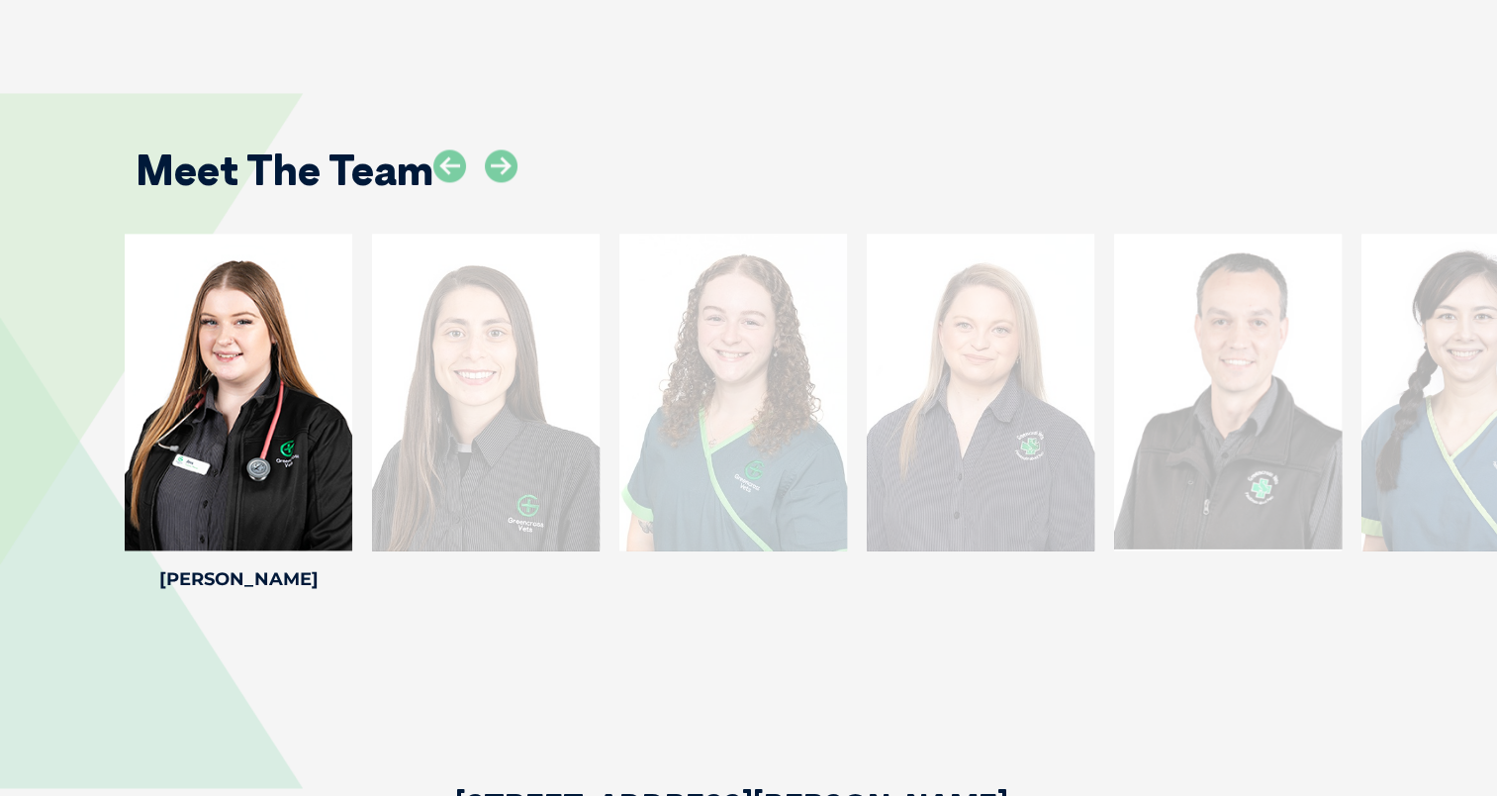
drag, startPoint x: 1322, startPoint y: 418, endPoint x: 938, endPoint y: 411, distance: 384.0
drag, startPoint x: 1454, startPoint y: 384, endPoint x: 772, endPoint y: 608, distance: 717.5
click at [772, 608] on div "Meet The Team [PERSON_NAME] C Practice Manager [PERSON_NAME]’s journey with Gre…" at bounding box center [748, 364] width 1497 height 661
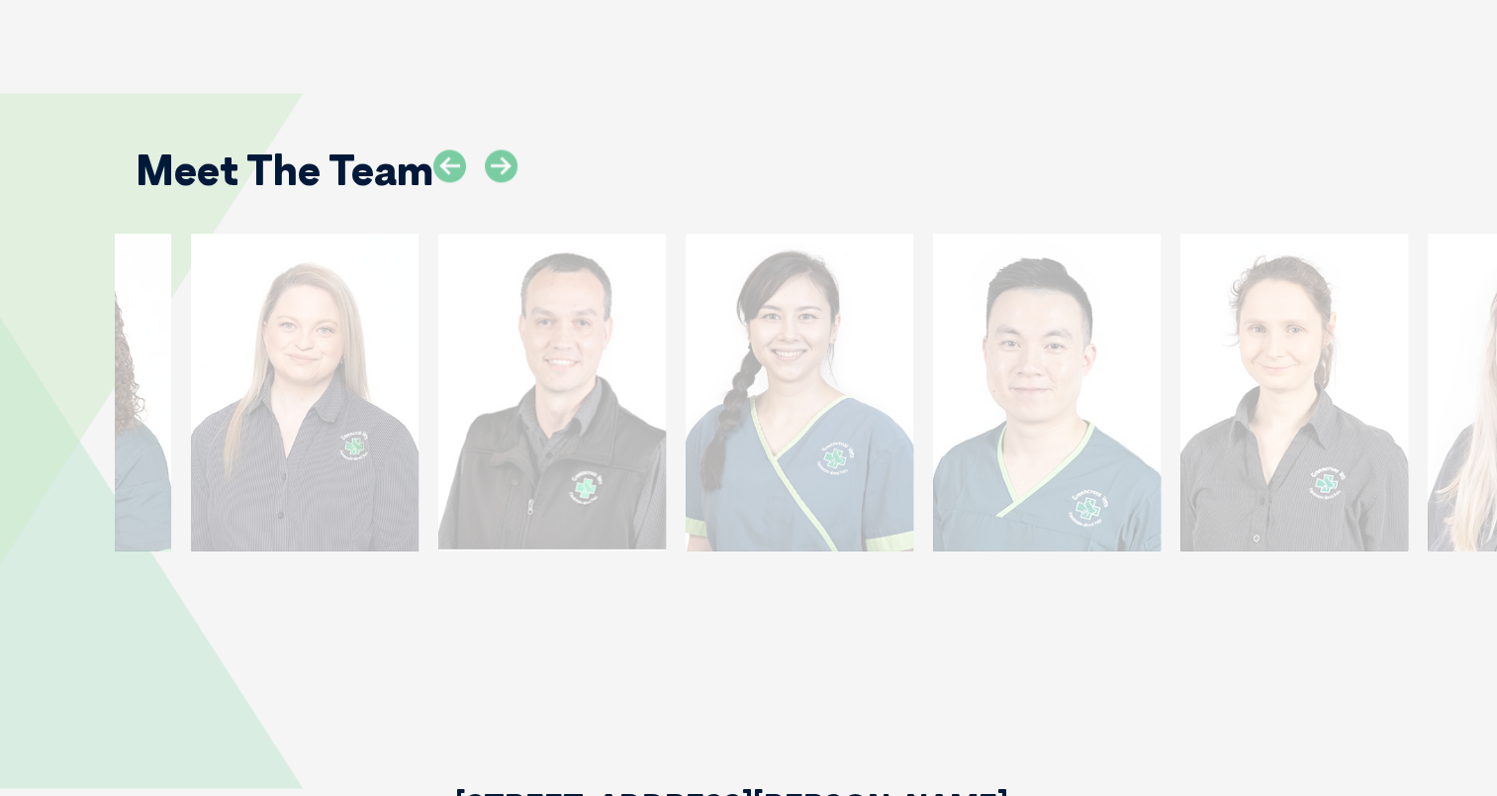
drag, startPoint x: 1426, startPoint y: 394, endPoint x: 685, endPoint y: 487, distance: 746.9
click at [685, 487] on div "Dr [PERSON_NAME] Dr [PERSON_NAME] Veterinarian Dr [PERSON_NAME] was raised with…" at bounding box center [799, 416] width 247 height 364
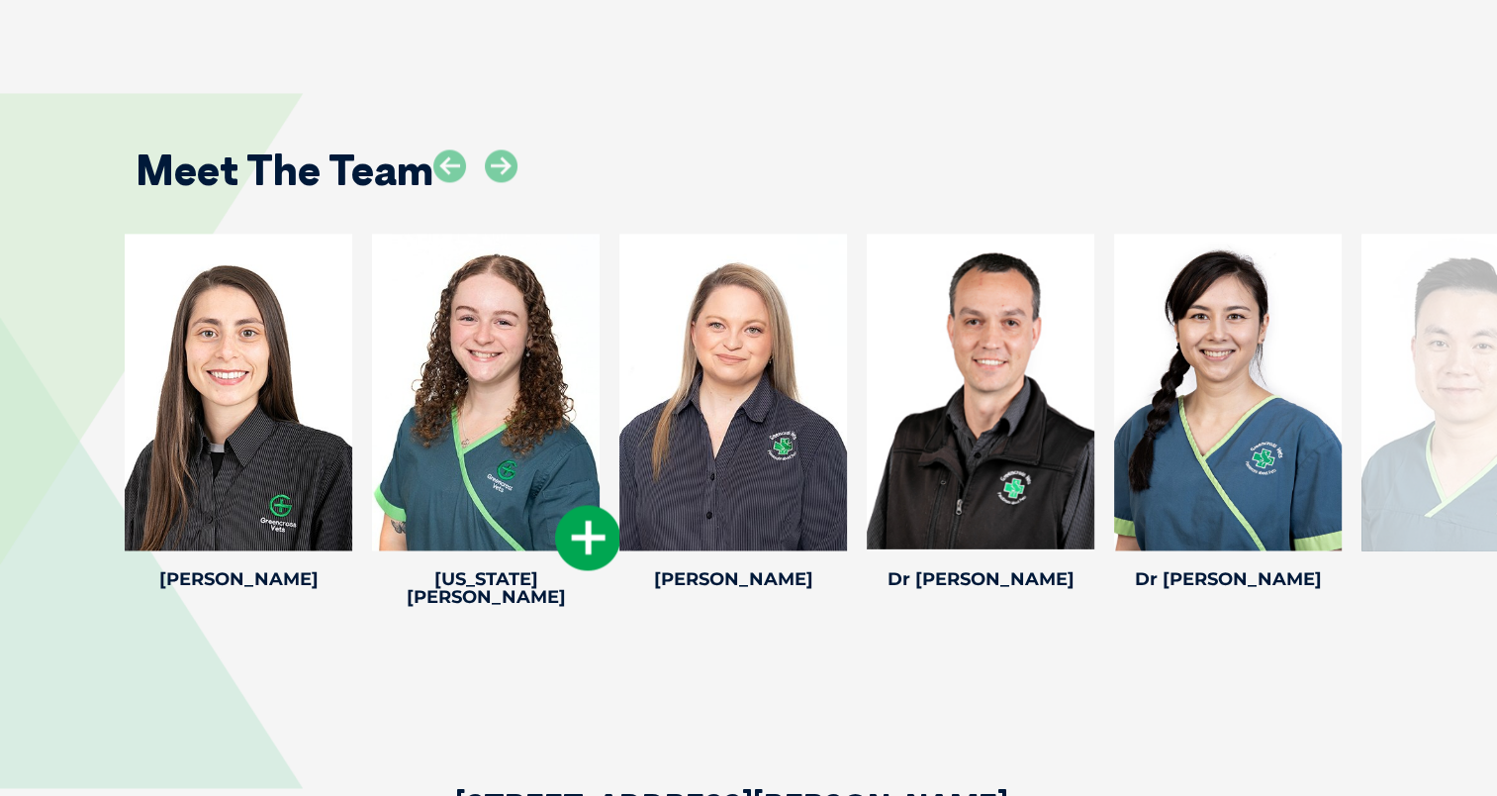
drag, startPoint x: 1197, startPoint y: 368, endPoint x: 408, endPoint y: 499, distance: 800.3
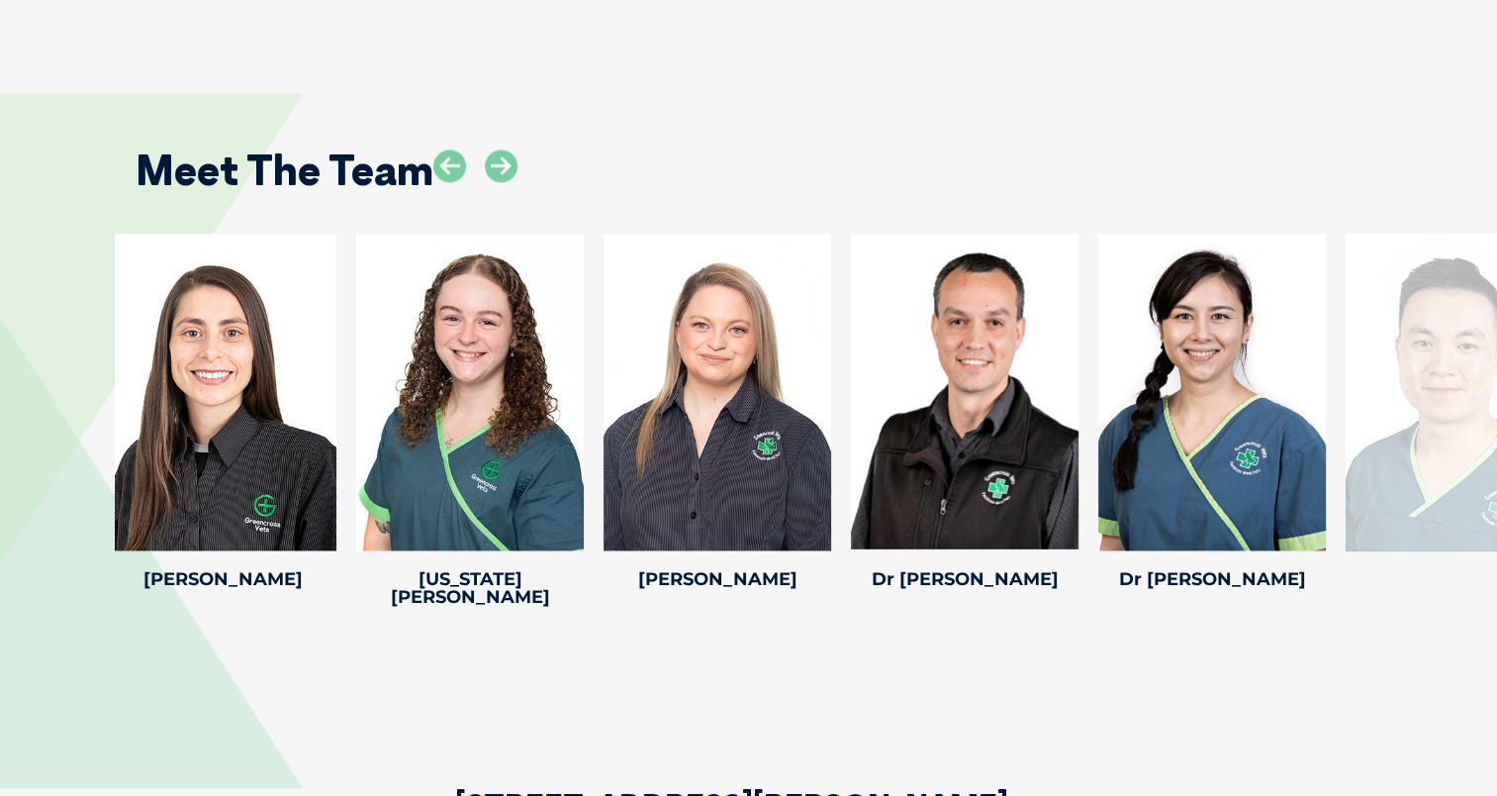
drag, startPoint x: 1449, startPoint y: 263, endPoint x: 669, endPoint y: 435, distance: 798.5
click at [1346, 435] on div at bounding box center [1460, 392] width 228 height 317
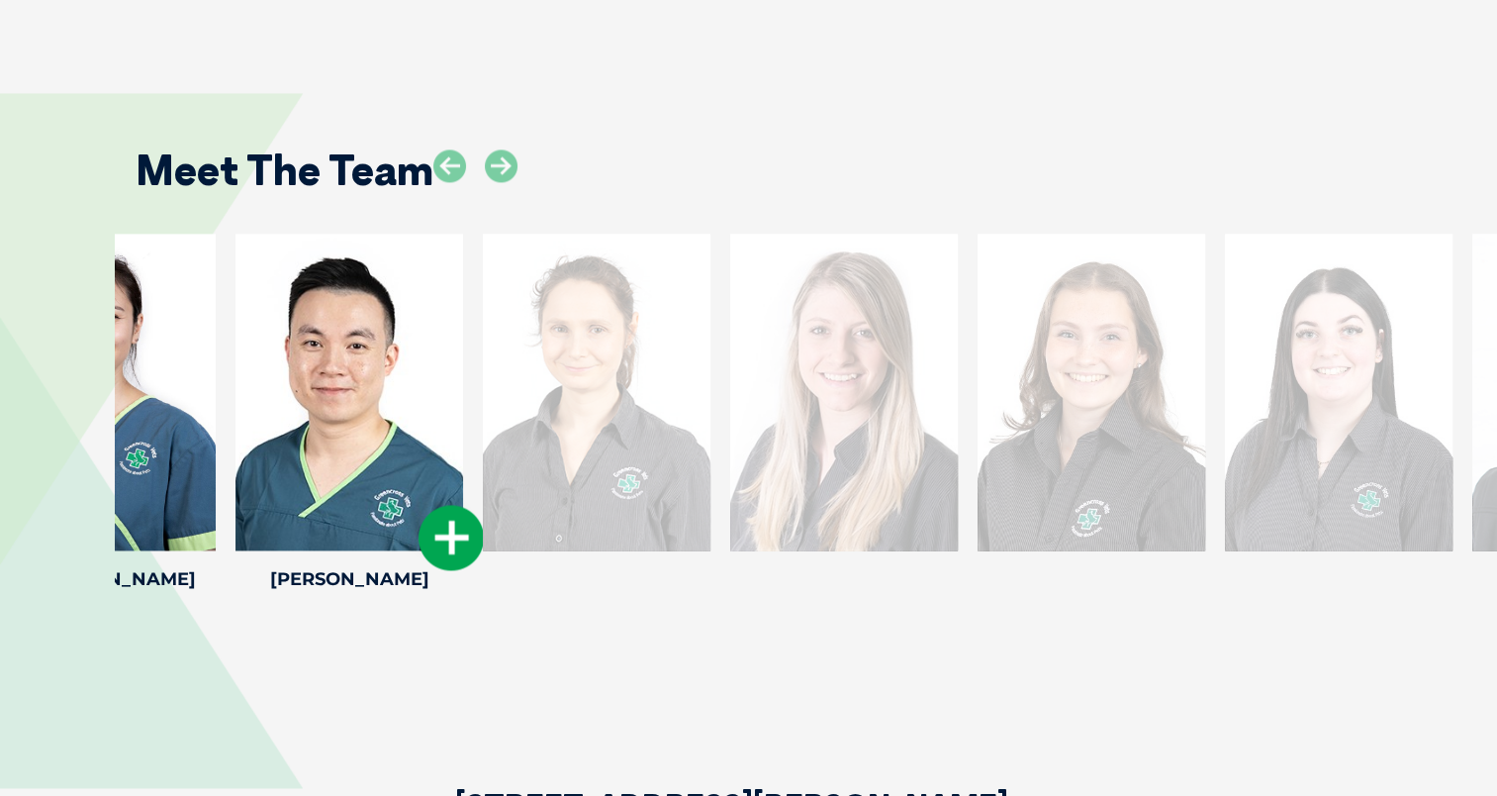
drag, startPoint x: 1316, startPoint y: 291, endPoint x: 431, endPoint y: 471, distance: 902.7
click at [431, 471] on div at bounding box center [349, 392] width 228 height 317
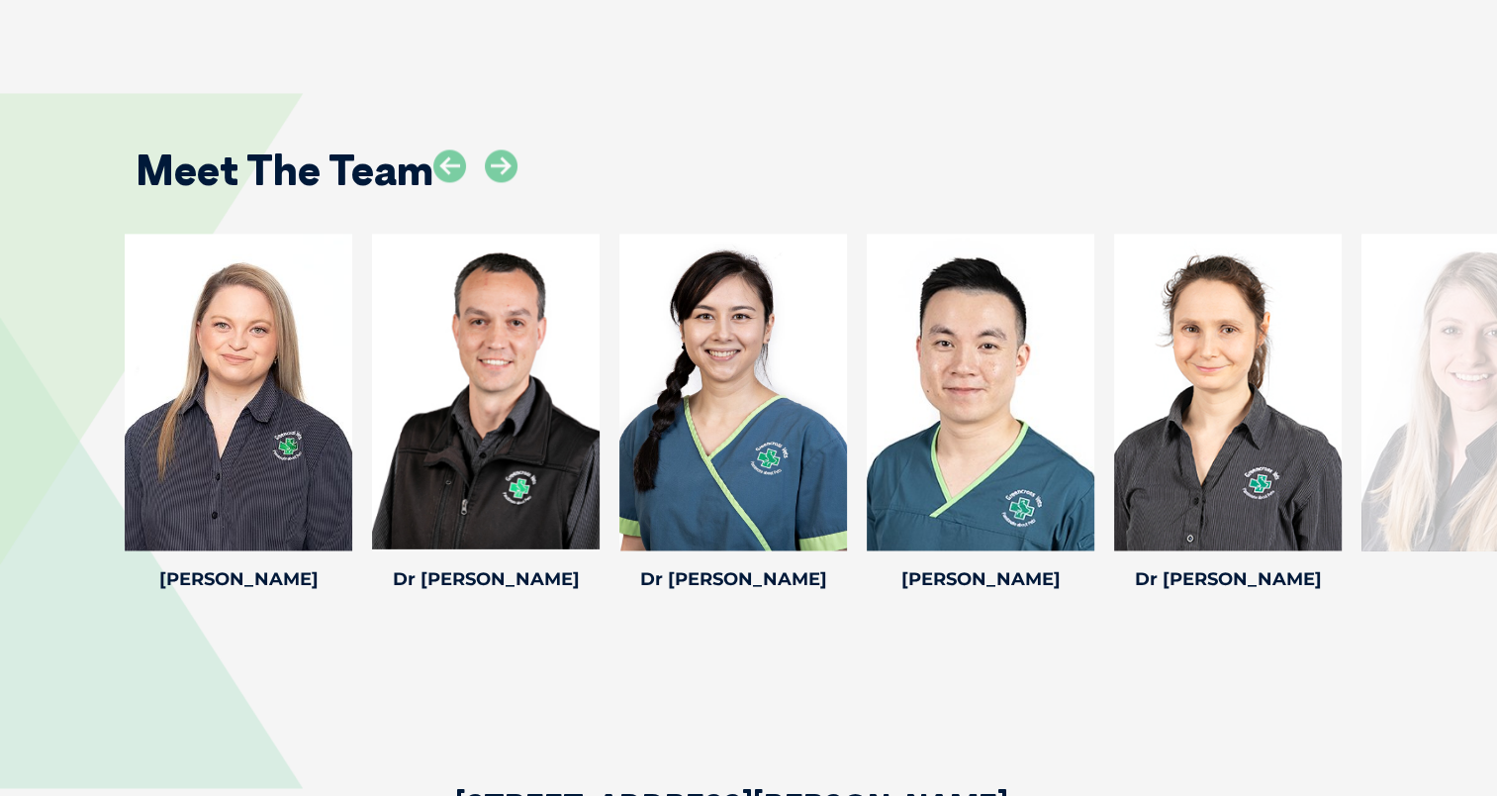
drag, startPoint x: 1079, startPoint y: 361, endPoint x: 109, endPoint y: 485, distance: 977.5
click at [109, 485] on div "[PERSON_NAME] C Practice Manager [PERSON_NAME]’s journey with Greencross Vets b…" at bounding box center [748, 425] width 1497 height 382
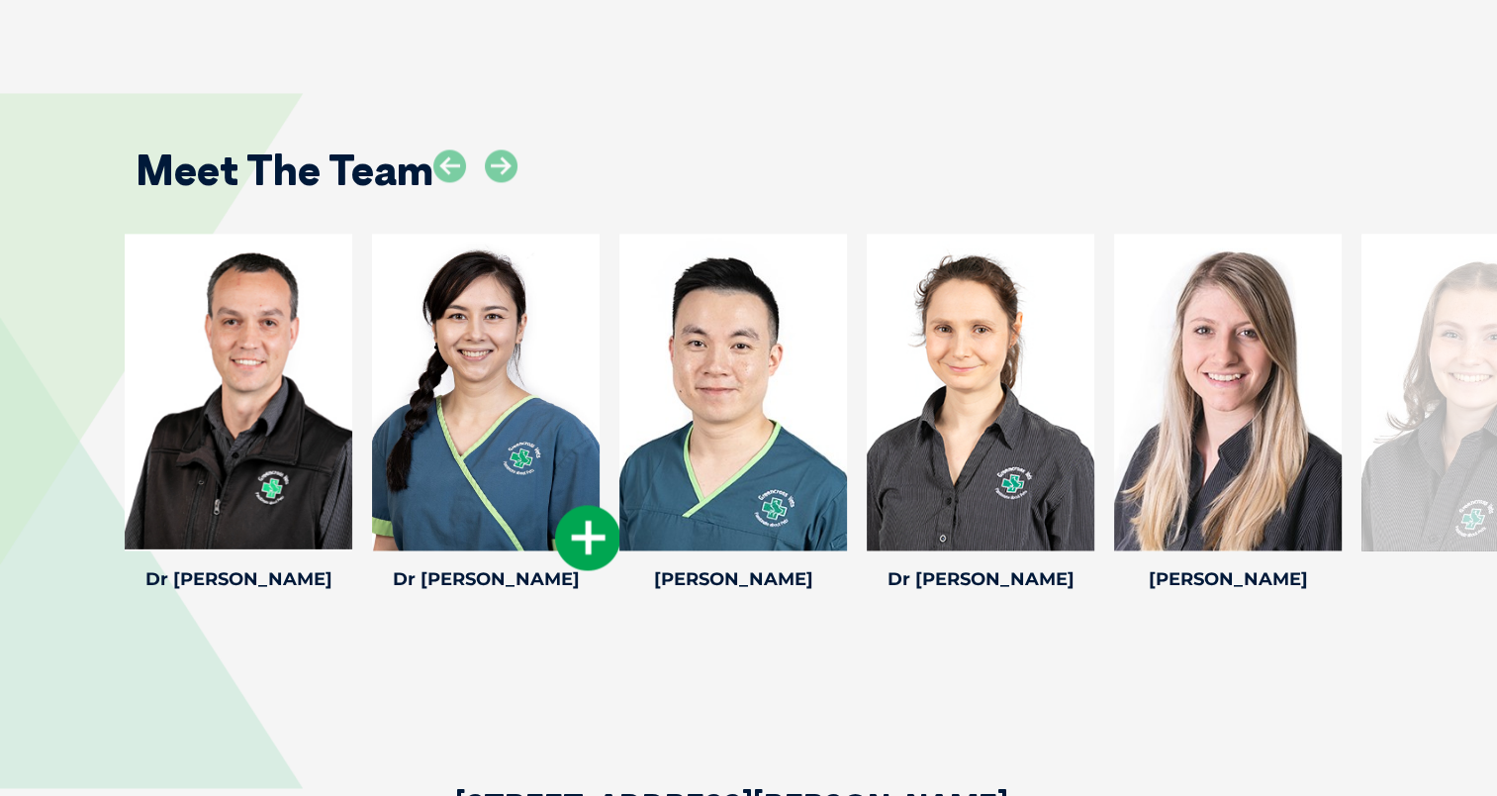
drag, startPoint x: 1387, startPoint y: 222, endPoint x: 478, endPoint y: 435, distance: 934.1
drag, startPoint x: 1486, startPoint y: 216, endPoint x: 611, endPoint y: 448, distance: 905.1
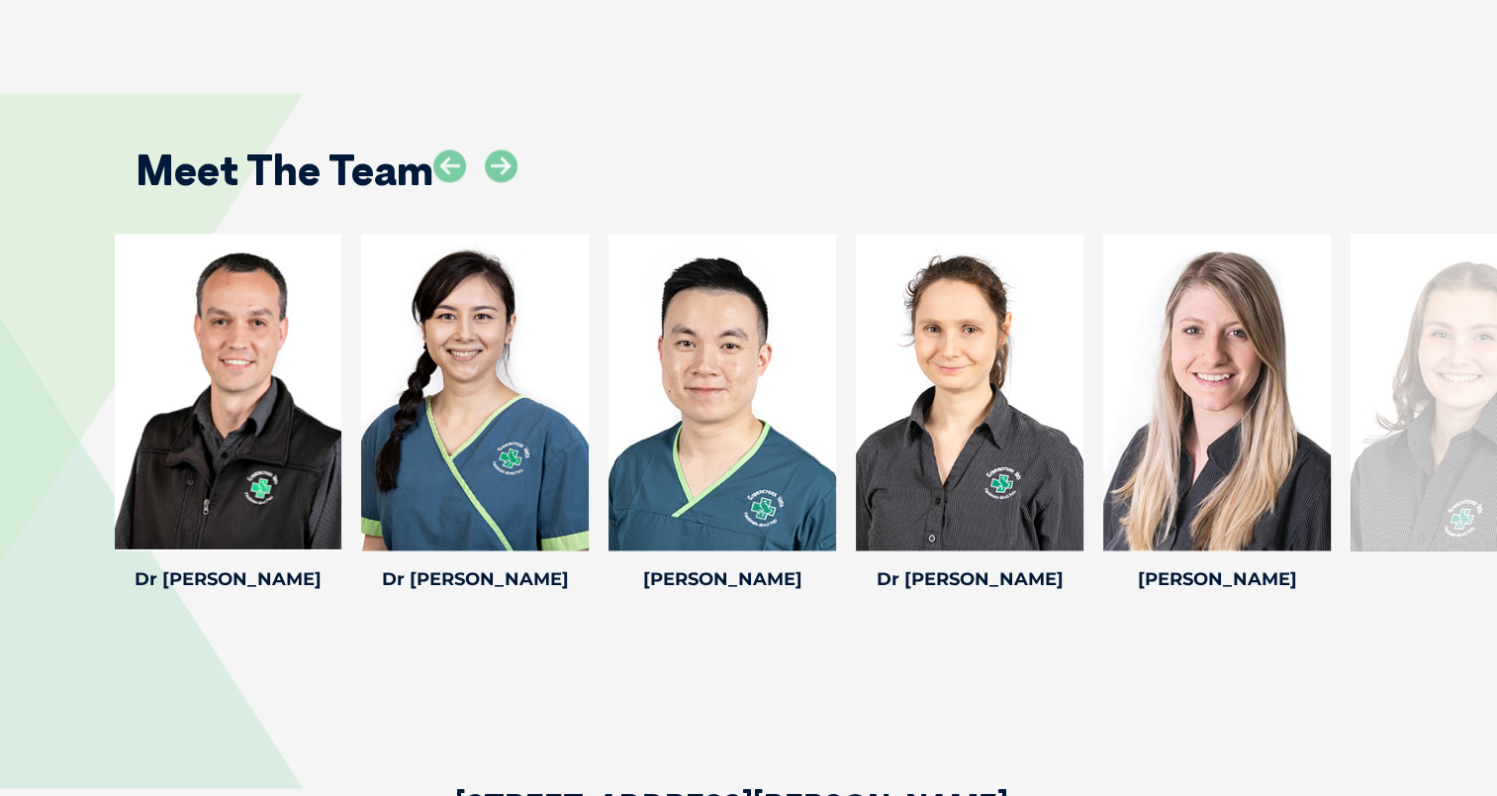
drag, startPoint x: 1446, startPoint y: 344, endPoint x: 817, endPoint y: 556, distance: 663.0
click at [817, 556] on div "Meet The Team [PERSON_NAME] C Practice Manager [PERSON_NAME]’s journey with Gre…" at bounding box center [748, 364] width 1497 height 661
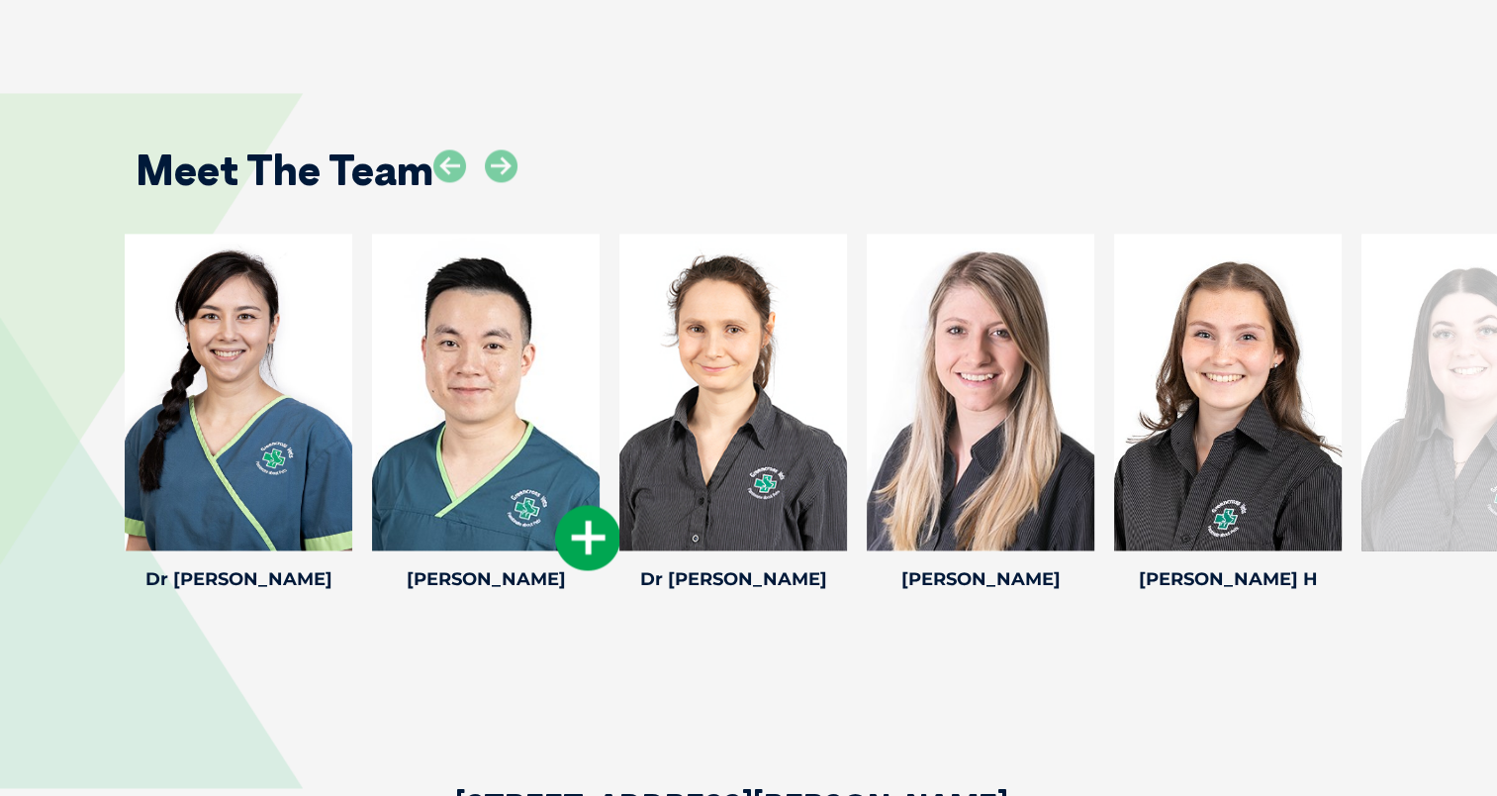
drag, startPoint x: 1275, startPoint y: 352, endPoint x: 569, endPoint y: 491, distance: 719.9
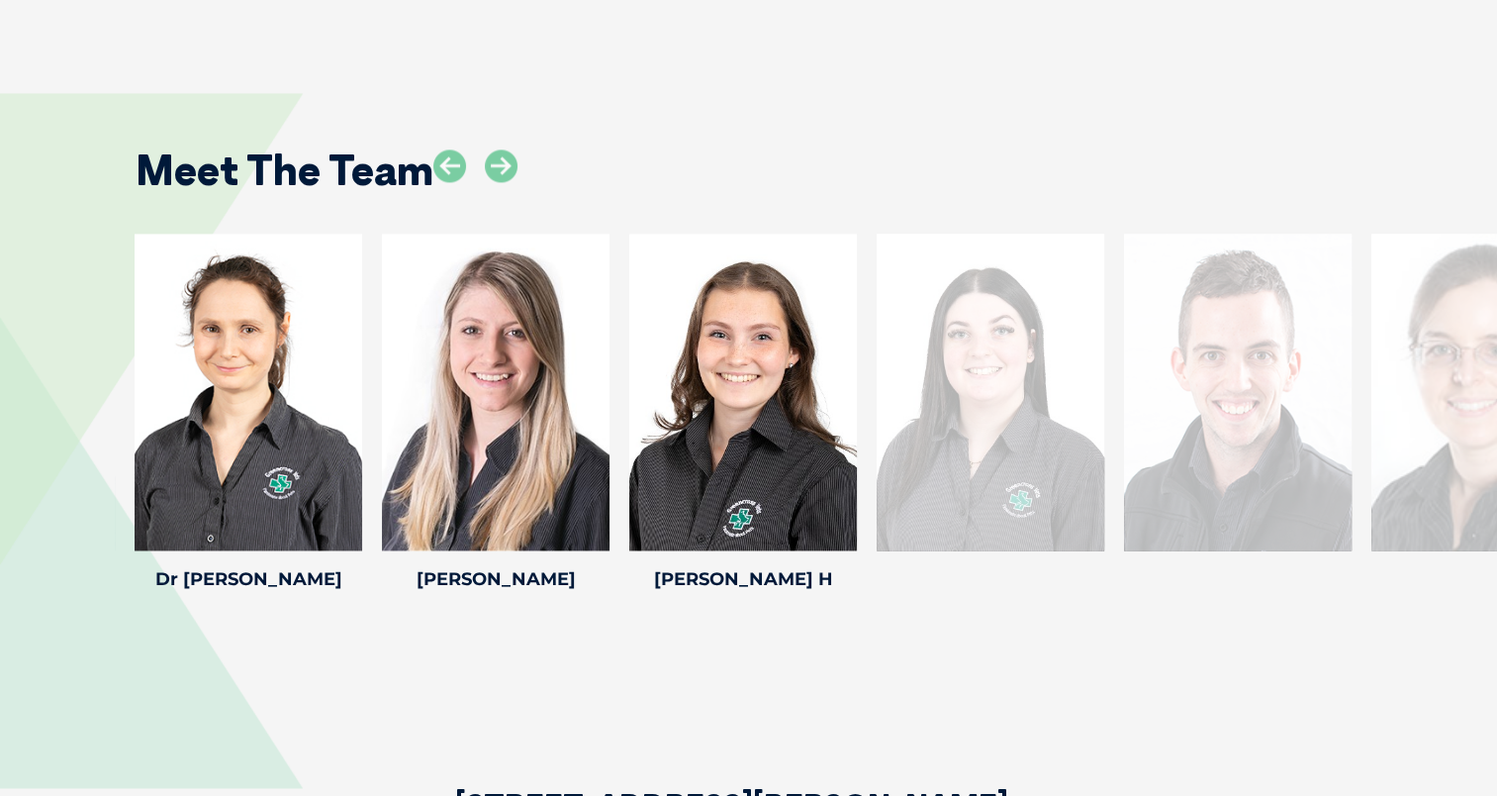
drag, startPoint x: 1461, startPoint y: 334, endPoint x: 693, endPoint y: 422, distance: 773.7
click at [877, 422] on div at bounding box center [991, 392] width 228 height 317
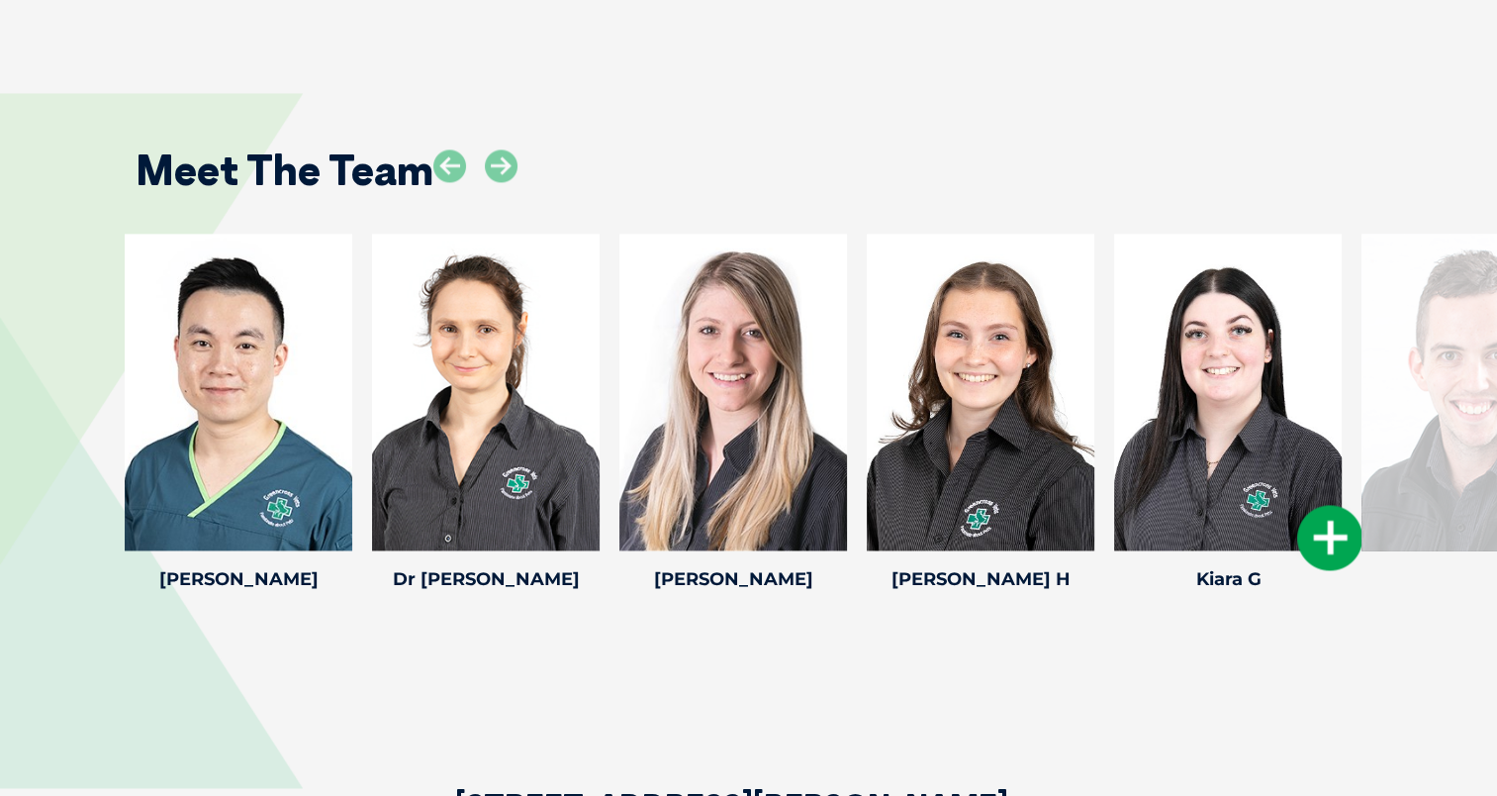
click at [1229, 423] on div at bounding box center [1228, 392] width 228 height 317
click at [1336, 505] on icon at bounding box center [1329, 537] width 65 height 65
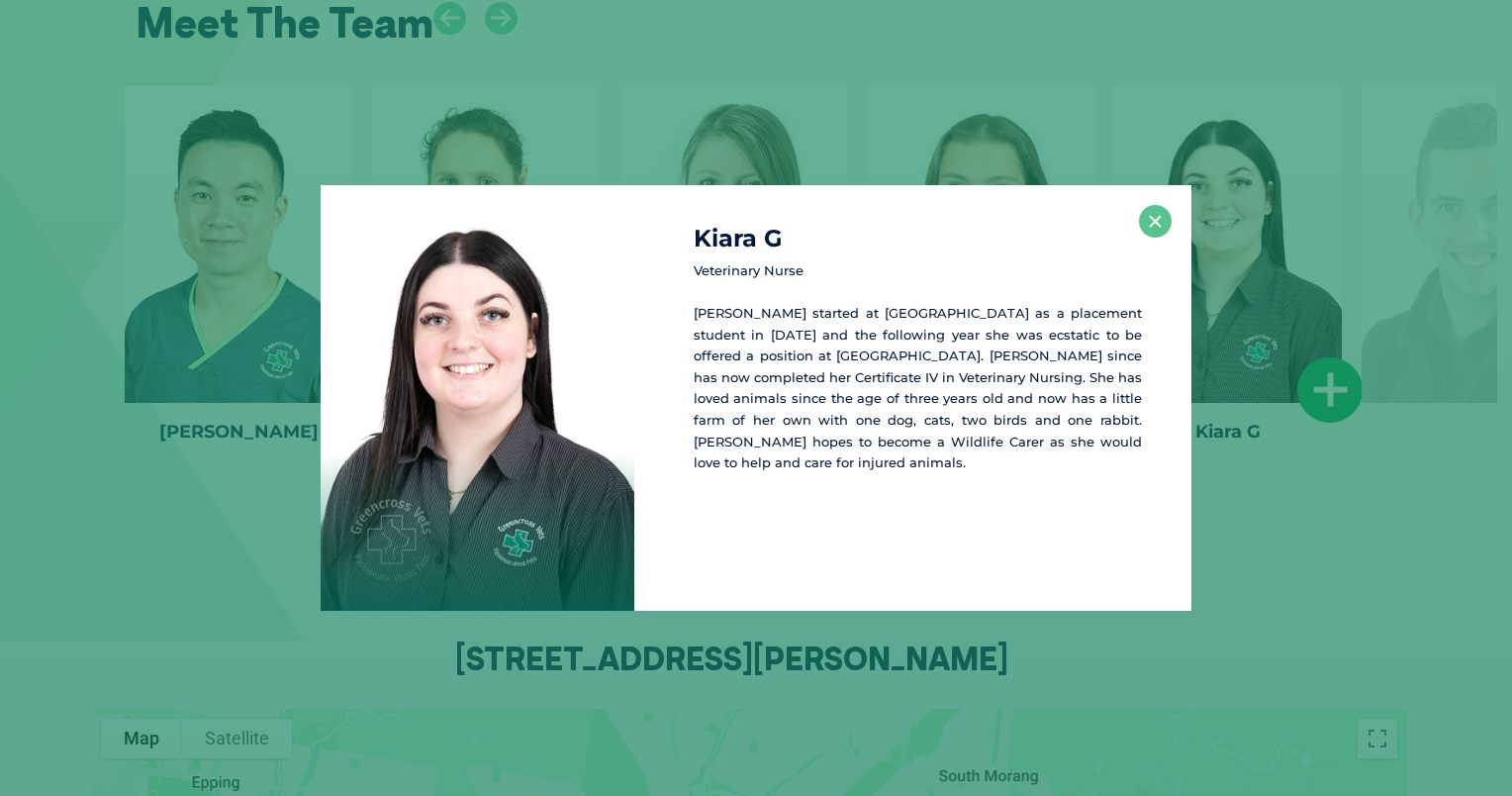
scroll to position [3029, 0]
click at [1160, 227] on button "×" at bounding box center [1155, 221] width 33 height 33
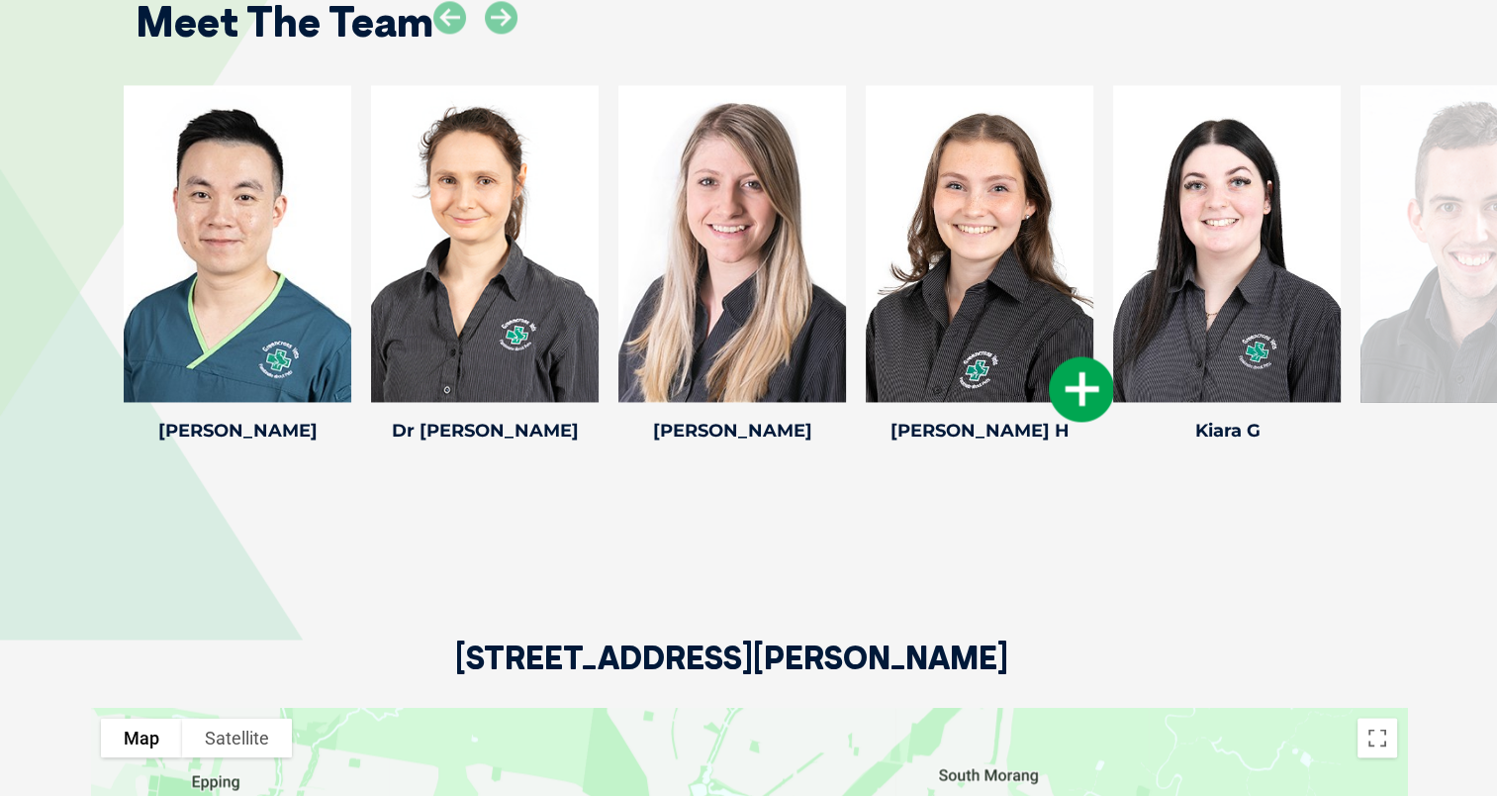
drag, startPoint x: 1419, startPoint y: 189, endPoint x: 882, endPoint y: 302, distance: 549.0
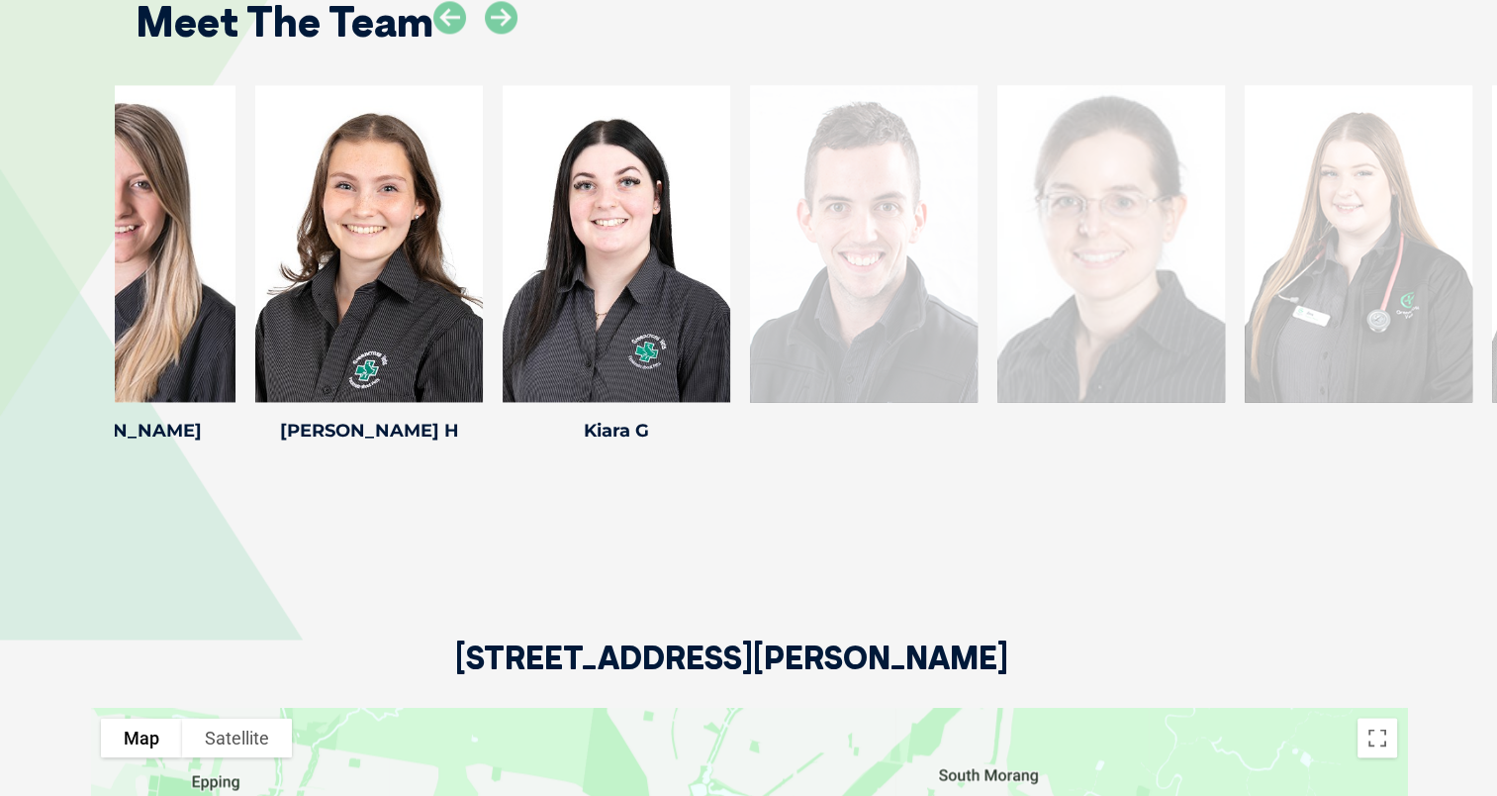
drag, startPoint x: 1338, startPoint y: 212, endPoint x: 774, endPoint y: 198, distance: 564.2
click at [774, 198] on div at bounding box center [864, 243] width 228 height 317
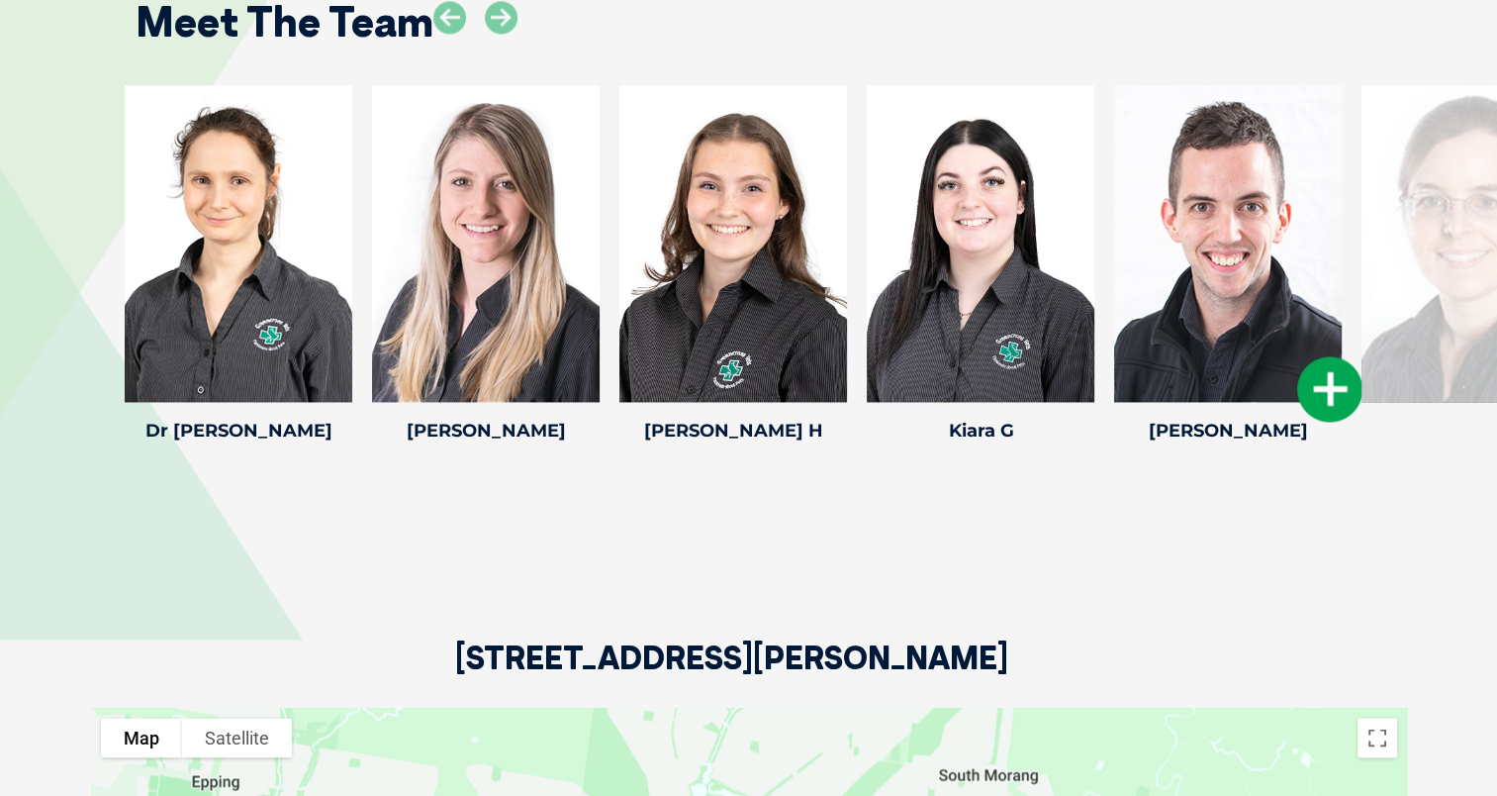
click at [1336, 356] on icon at bounding box center [1329, 388] width 65 height 65
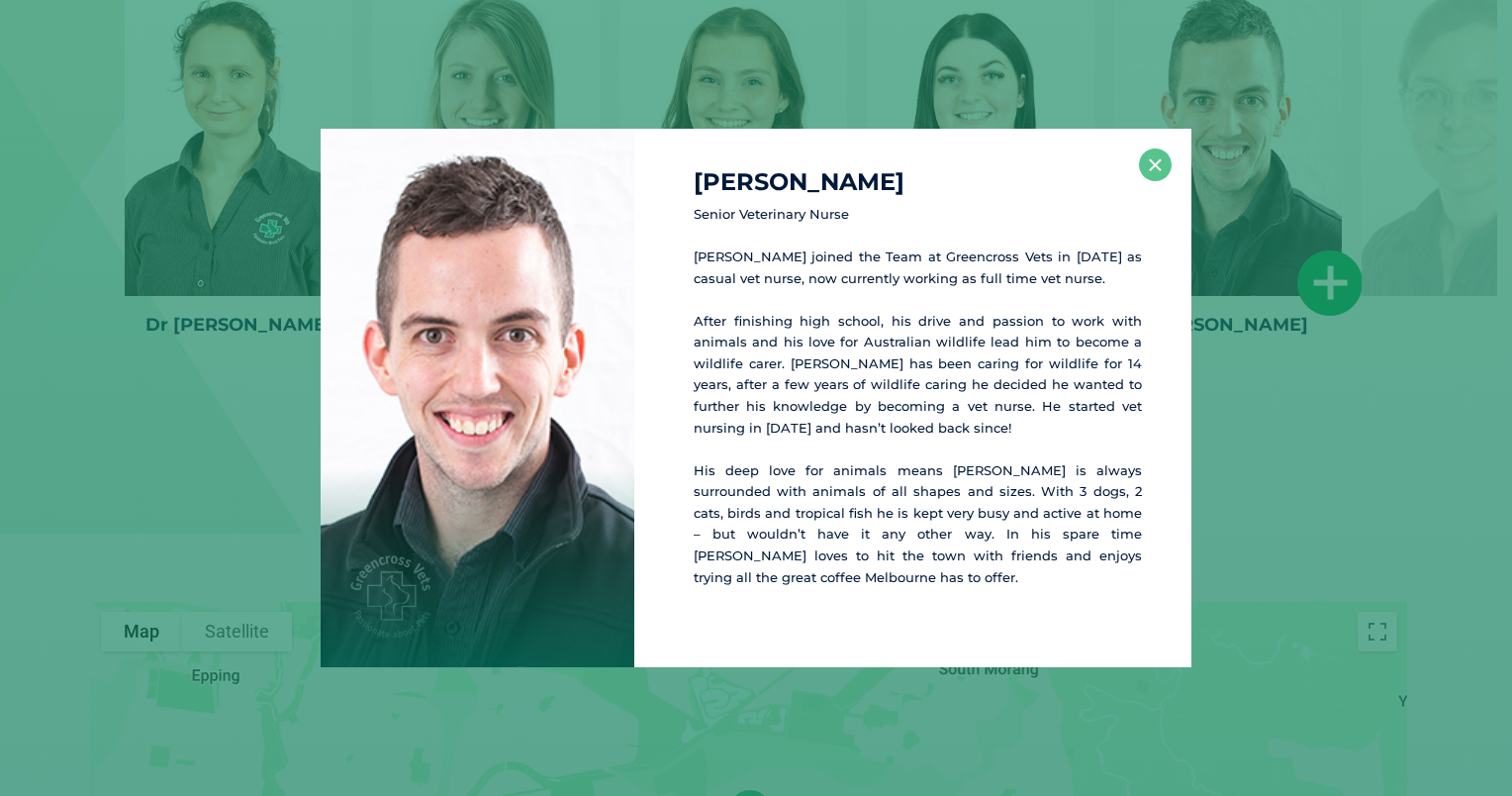
scroll to position [3141, 0]
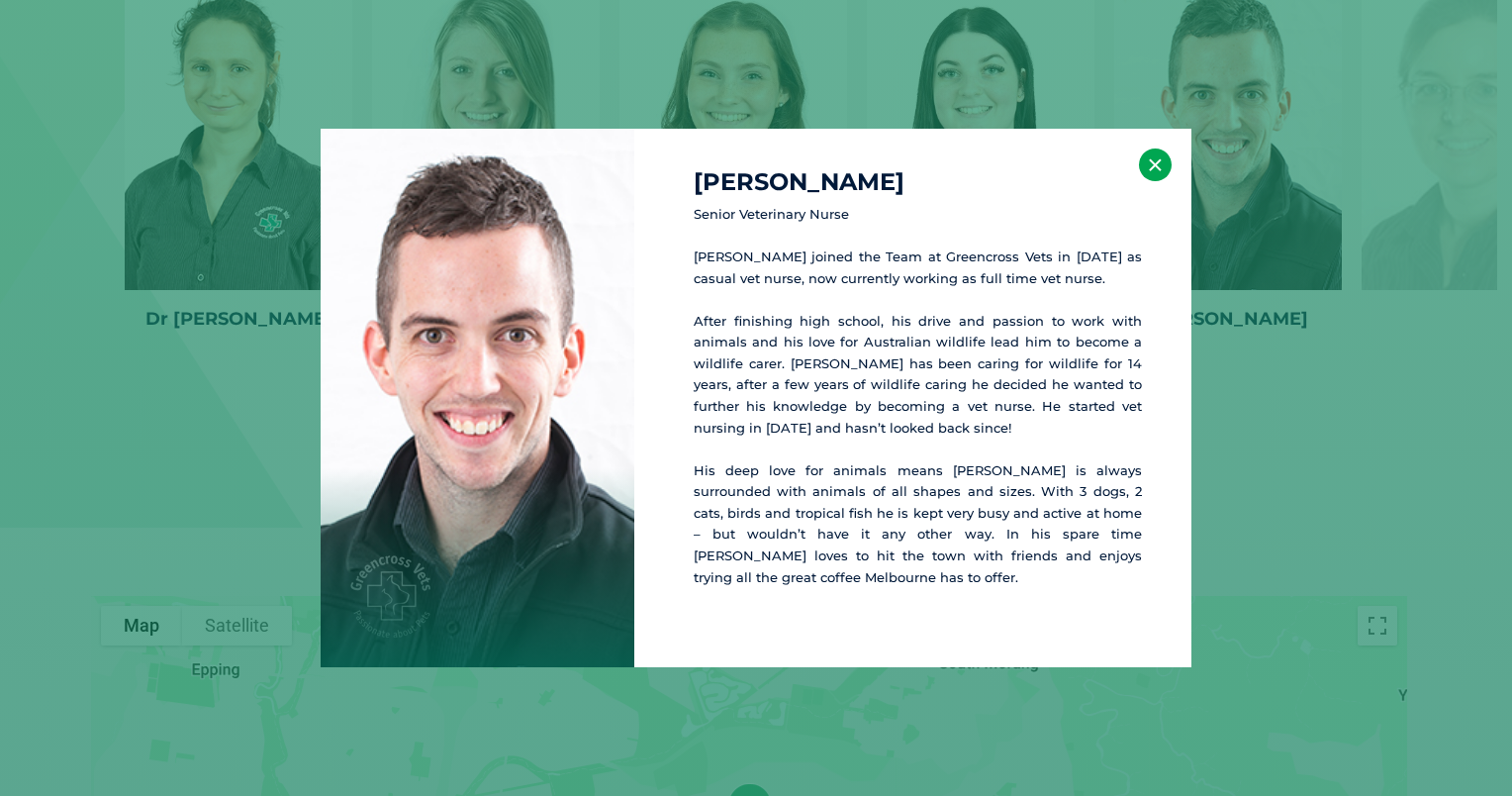
click at [1153, 178] on button "×" at bounding box center [1155, 164] width 33 height 33
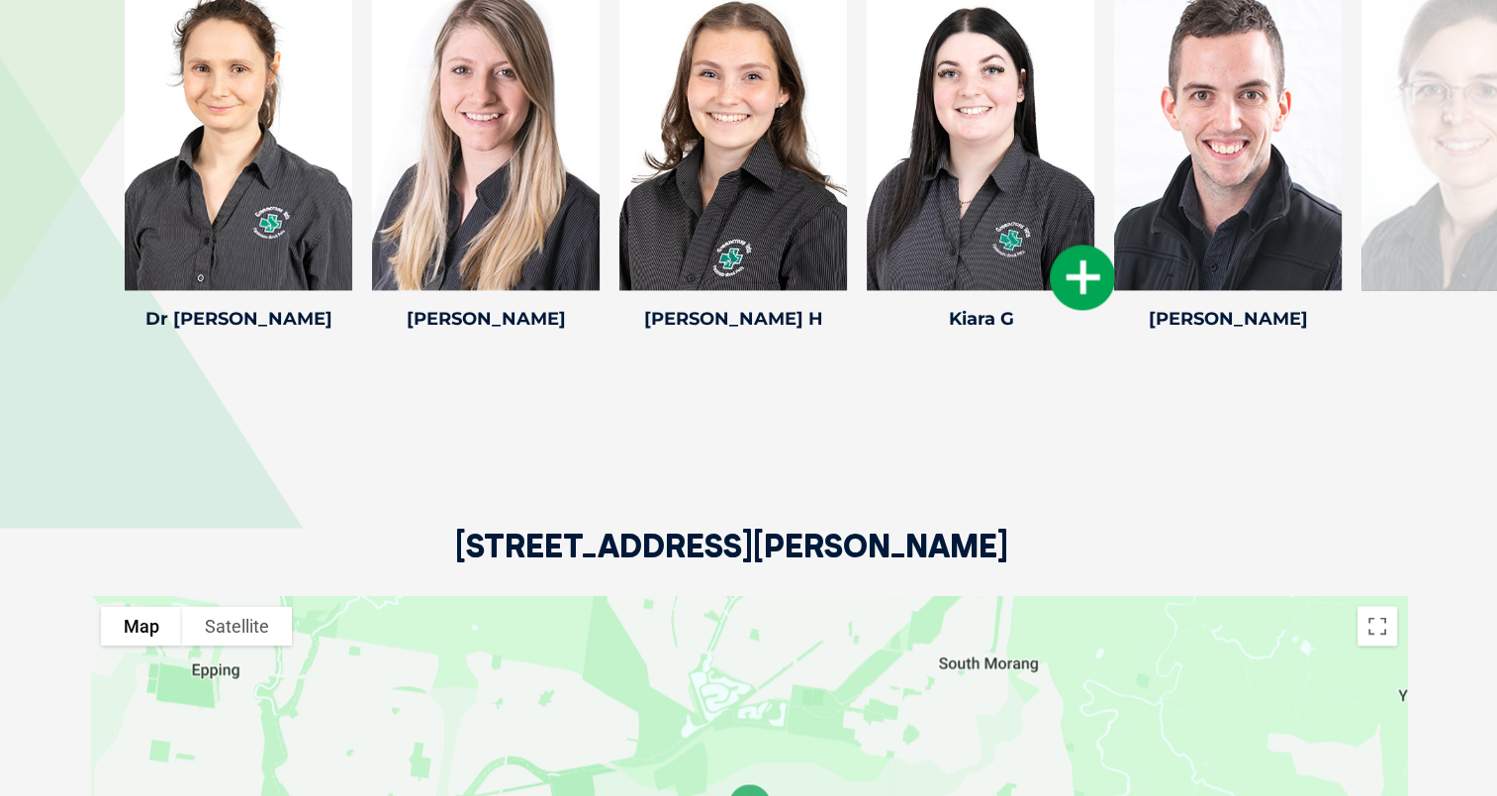
drag, startPoint x: 1458, startPoint y: 104, endPoint x: 1054, endPoint y: 155, distance: 407.9
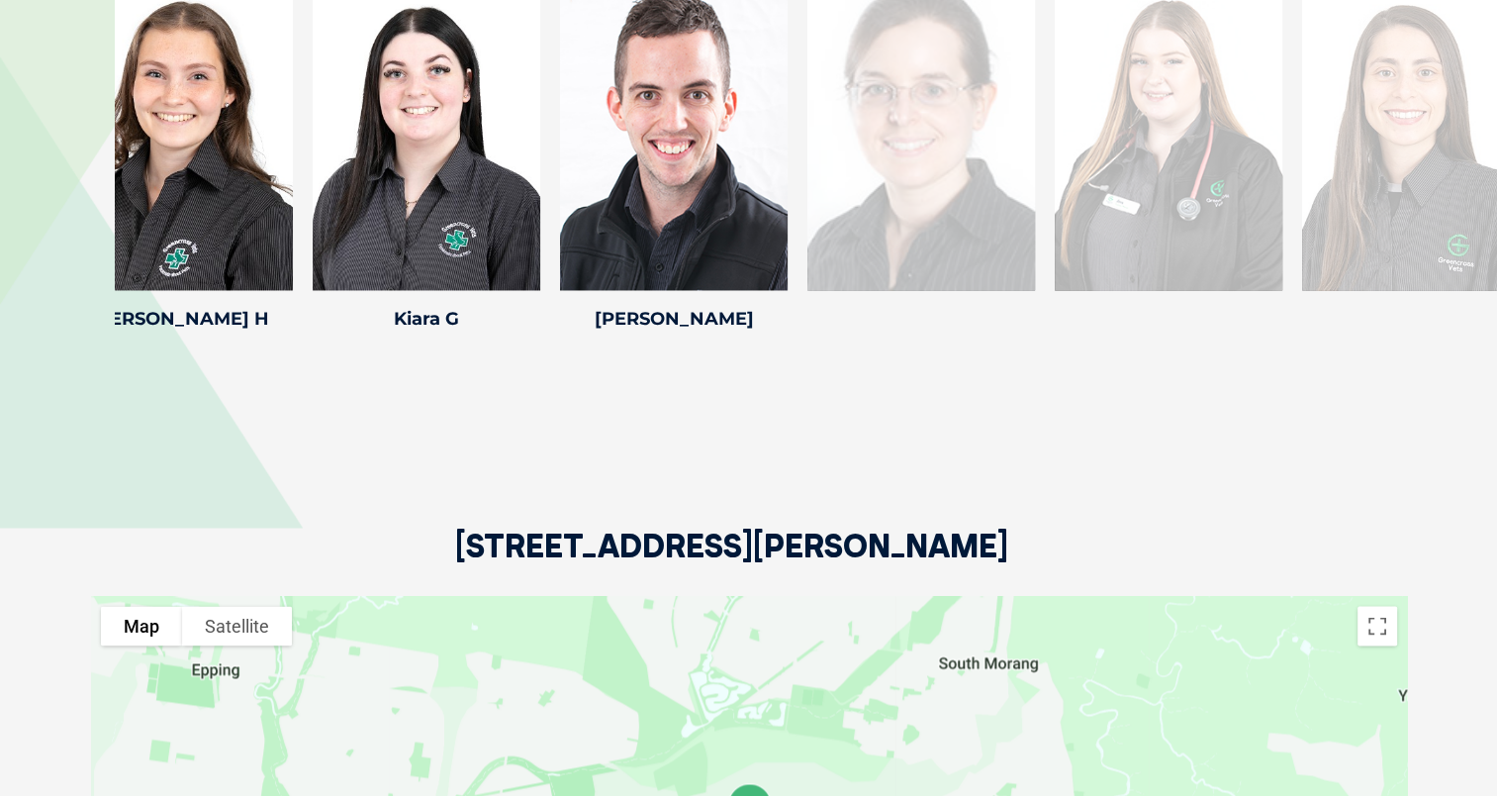
drag, startPoint x: 1389, startPoint y: 87, endPoint x: 835, endPoint y: 153, distance: 558.0
click at [835, 153] on div at bounding box center [921, 131] width 228 height 317
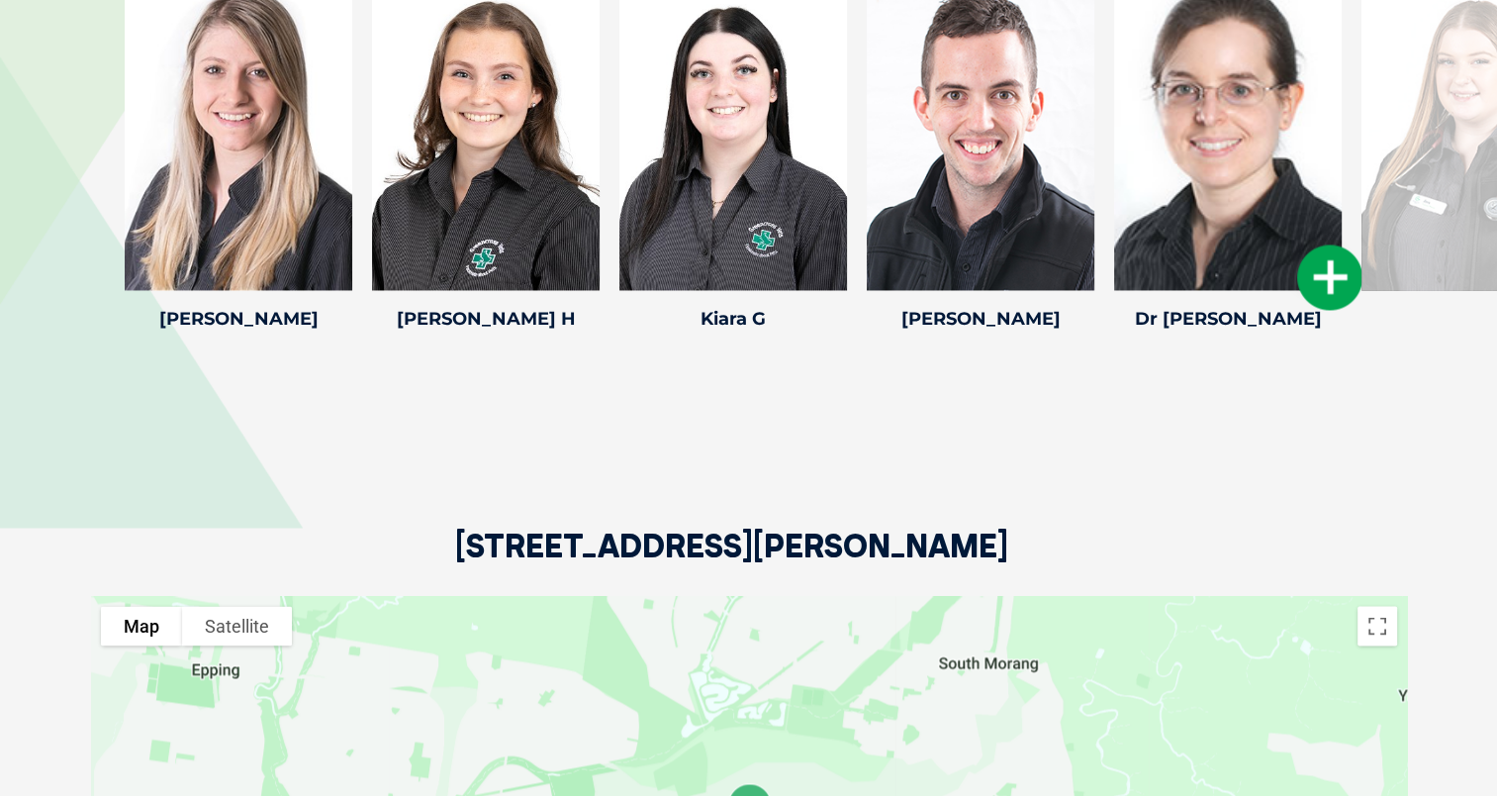
click at [1330, 244] on icon at bounding box center [1329, 276] width 65 height 65
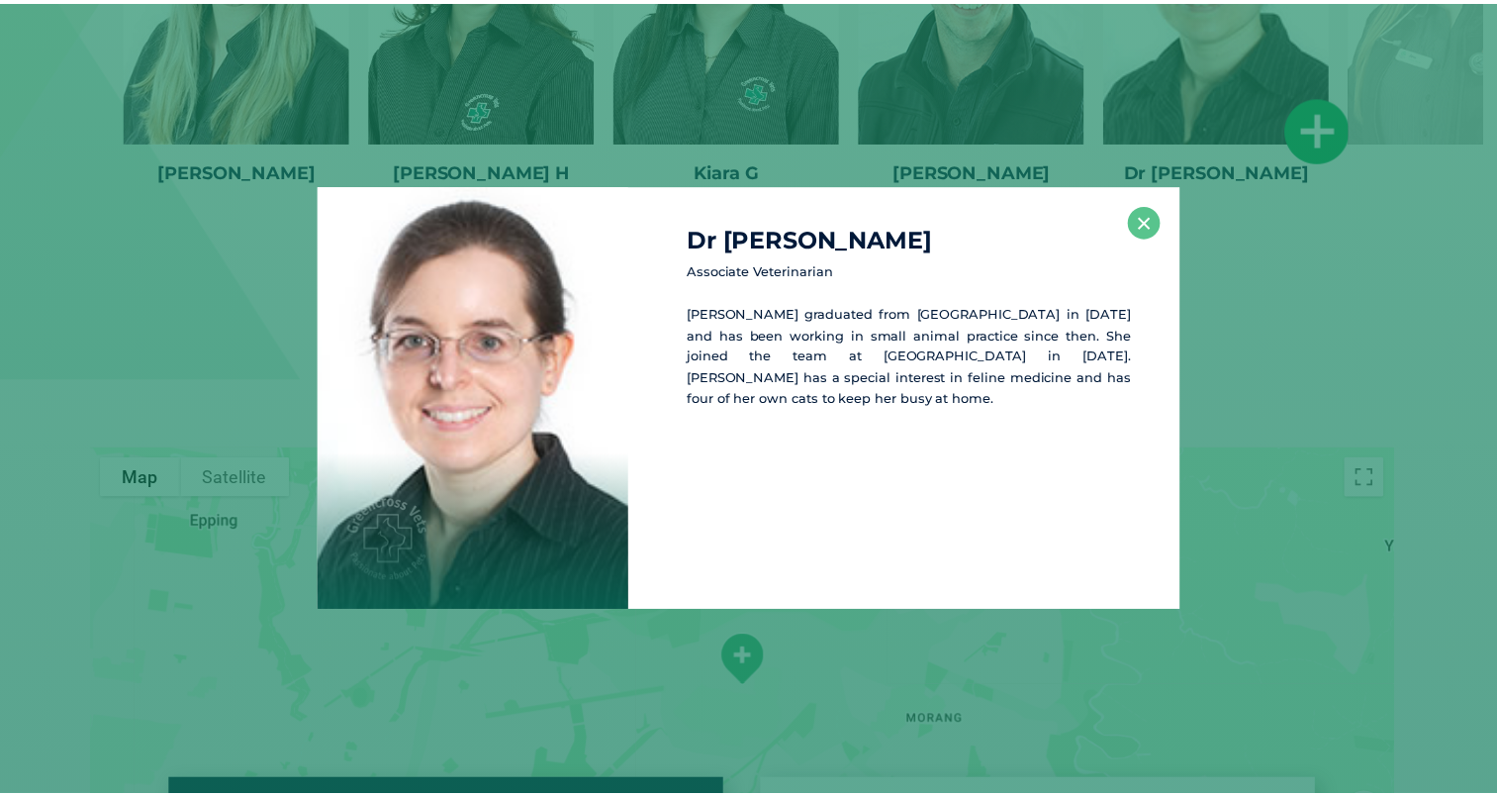
scroll to position [3289, 0]
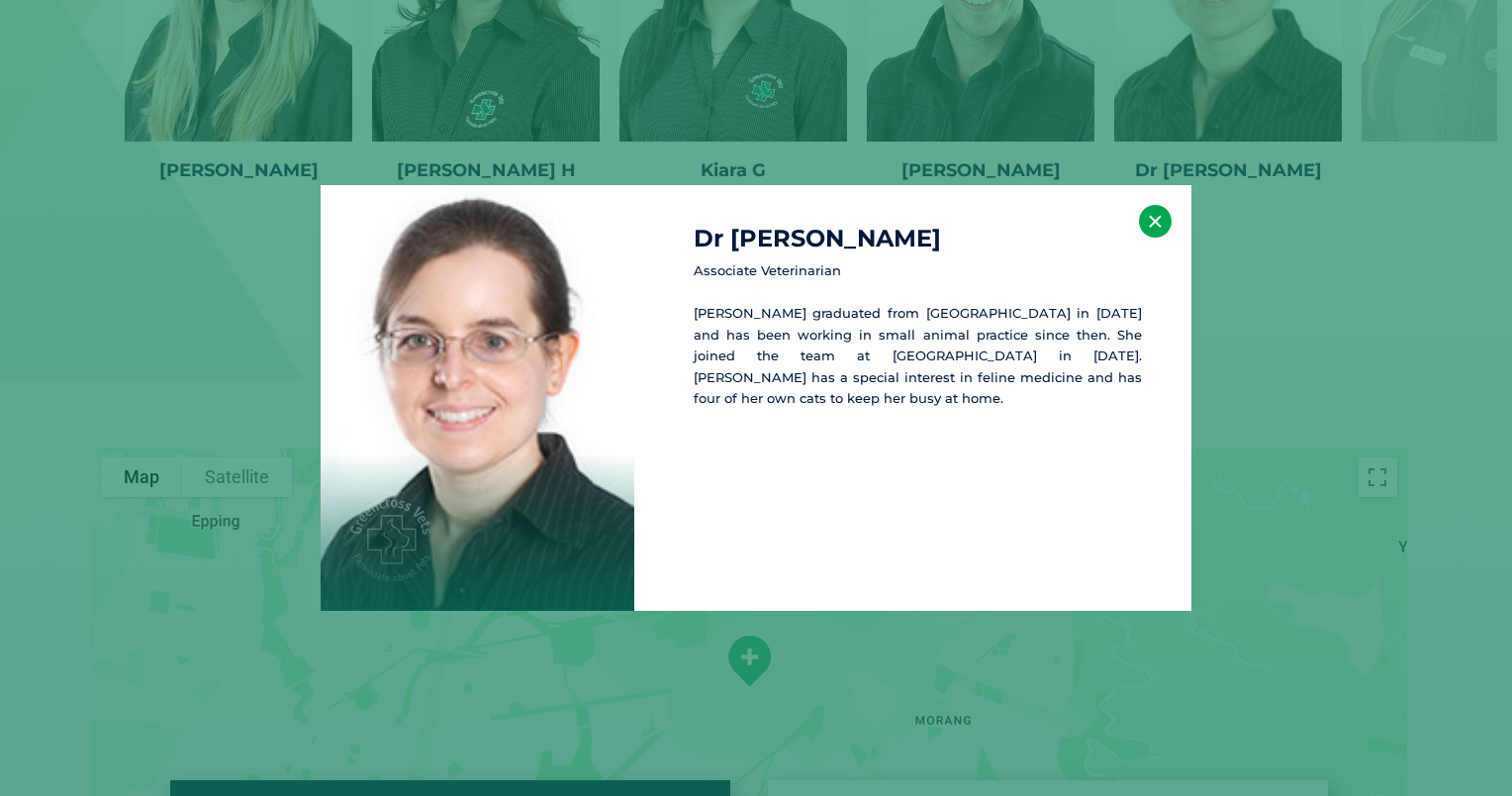
click at [1151, 222] on button "×" at bounding box center [1155, 221] width 33 height 33
